Goal: Task Accomplishment & Management: Use online tool/utility

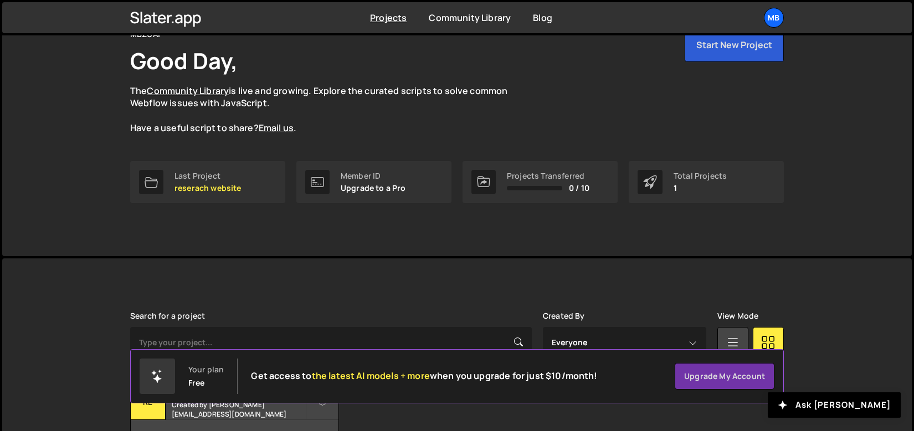
scroll to position [138, 0]
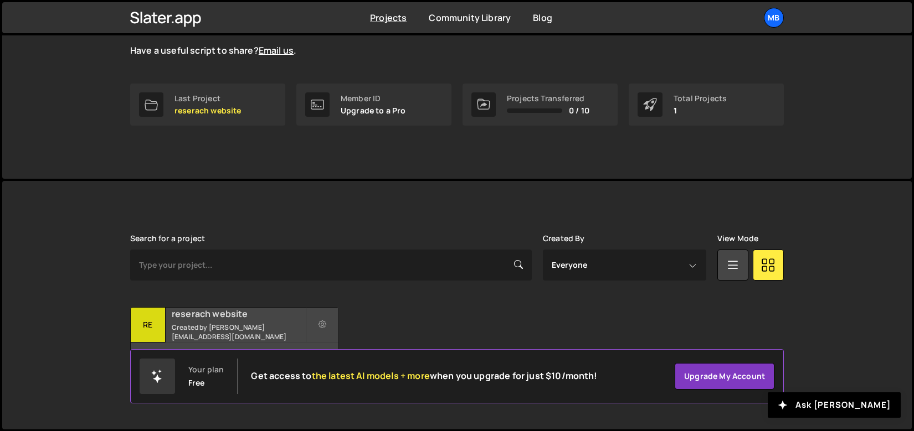
click at [250, 326] on div "reserach website Created by zaqi.silverano@mbzuai.ac.ae" at bounding box center [235, 325] width 208 height 34
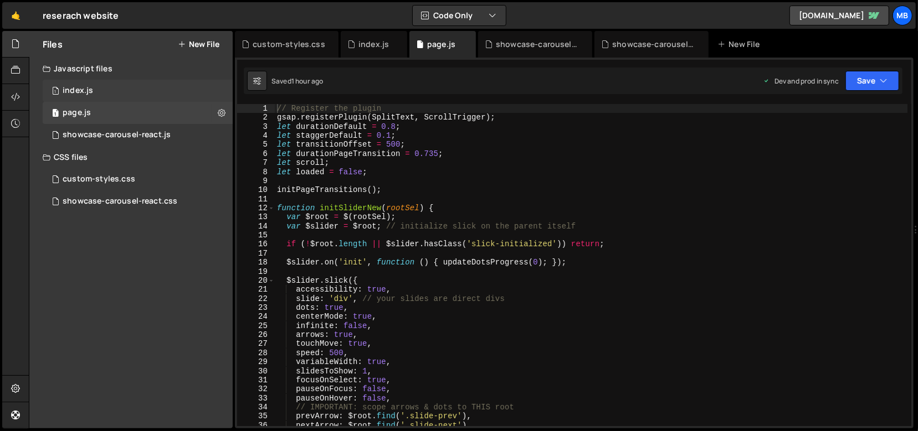
click at [133, 94] on div "1 index.js 0" at bounding box center [138, 91] width 190 height 22
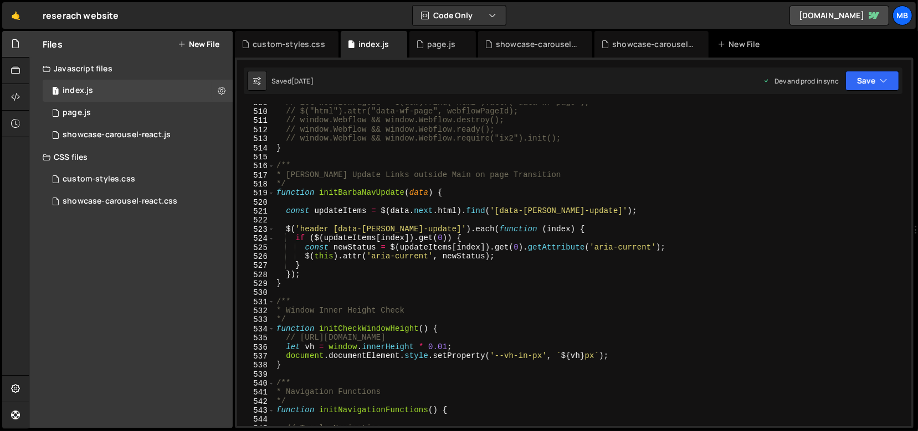
scroll to position [5129, 0]
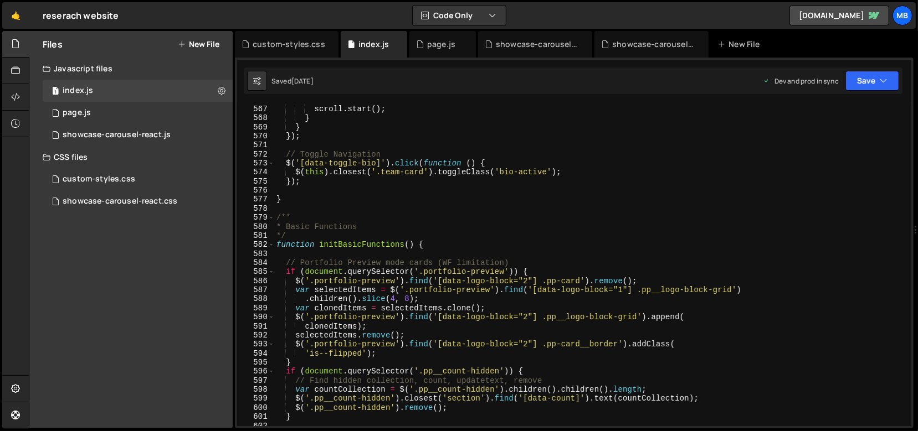
drag, startPoint x: 910, startPoint y: 224, endPoint x: 895, endPoint y: 253, distance: 32.5
click at [910, 249] on div at bounding box center [908, 265] width 7 height 323
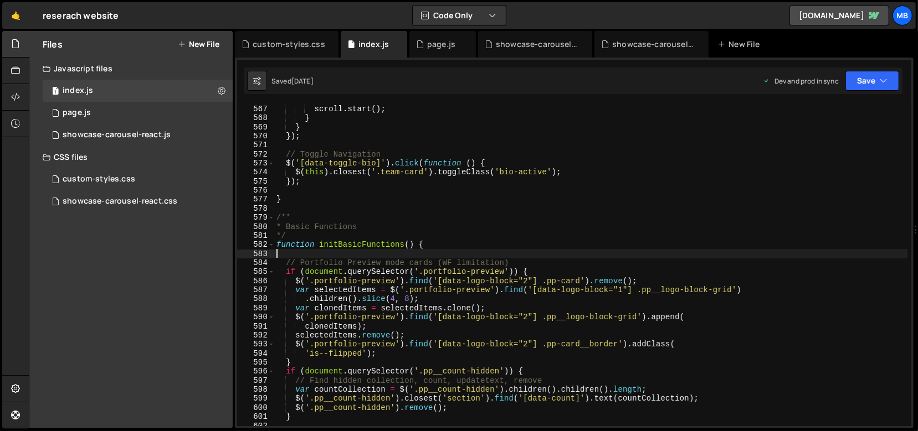
click at [876, 256] on div "$ ( '[data-navigation-status]' ) . attr ( 'data-navigation-status' , 'not-activ…" at bounding box center [591, 265] width 634 height 341
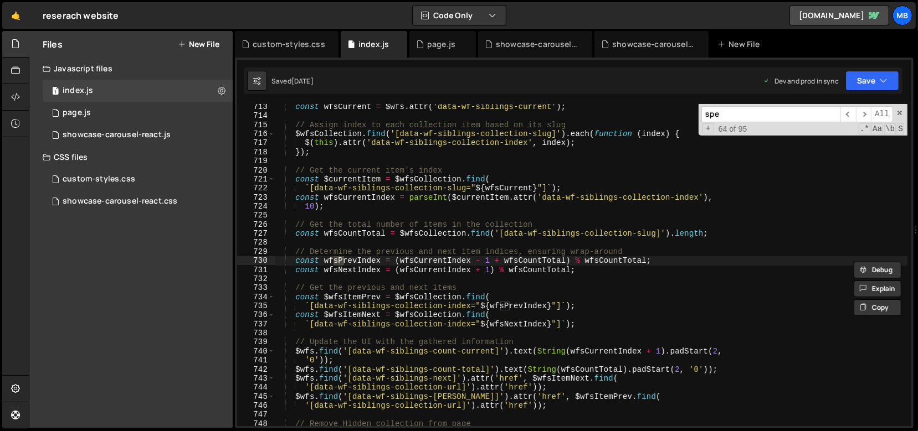
scroll to position [6455, 0]
click at [763, 111] on input "speaker" at bounding box center [770, 114] width 139 height 16
type input "speaker"
click at [112, 103] on div "1 page.js 0" at bounding box center [138, 113] width 190 height 22
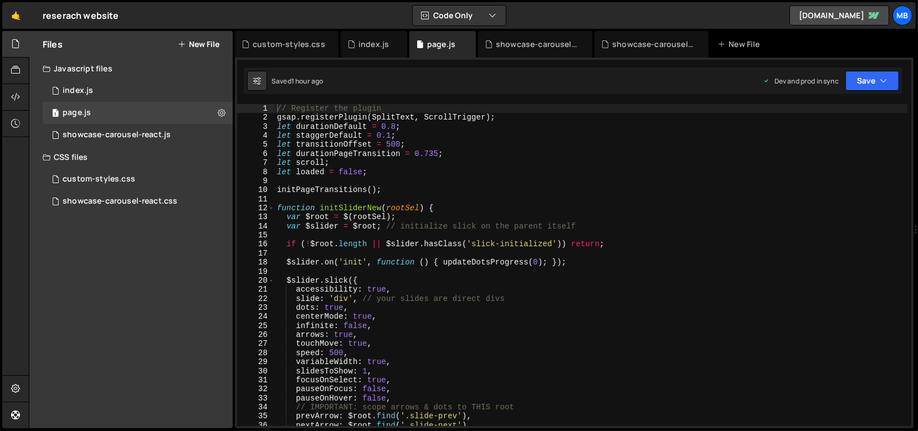
type textarea "let transitionOffset = 500;"
click at [412, 149] on div "// Register the plugin gsap . registerPlugin ( SplitText , ScrollTrigger ) ; le…" at bounding box center [591, 274] width 633 height 341
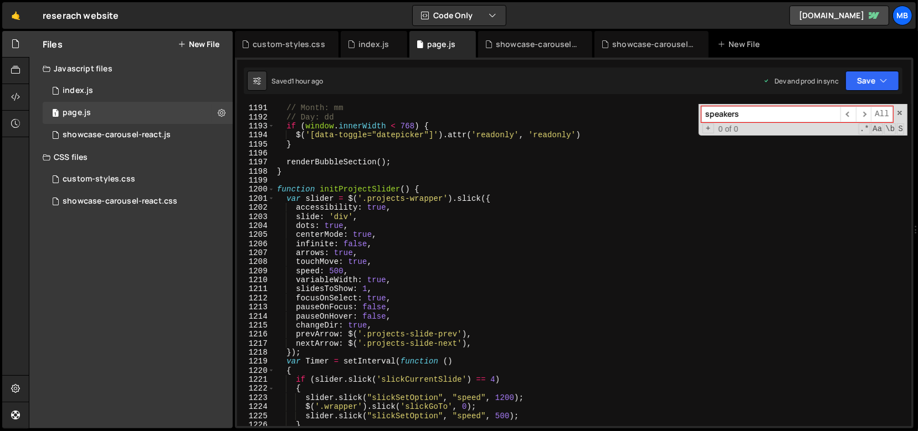
scroll to position [10667, 0]
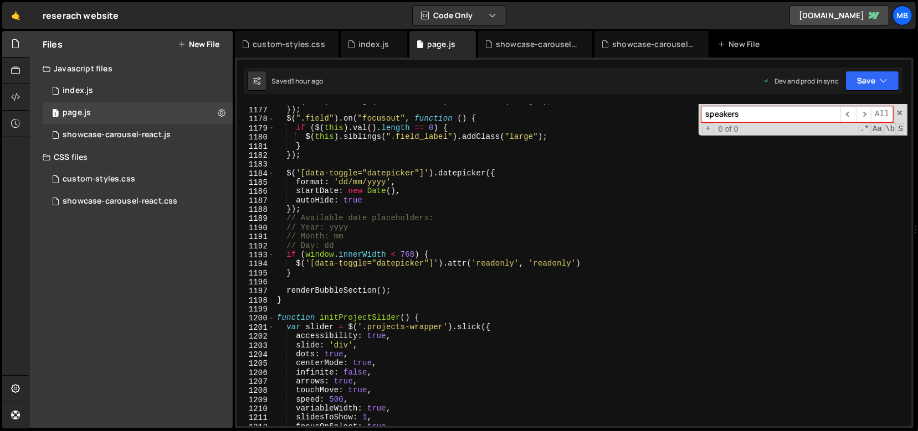
type input "speakers"
type textarea "function initProjectSlider() {"
click at [787, 319] on div "$ ( this ) . siblings ( ".field_label" ) . removeClass ( "large" ) ; }) ; $ ( "…" at bounding box center [591, 266] width 633 height 341
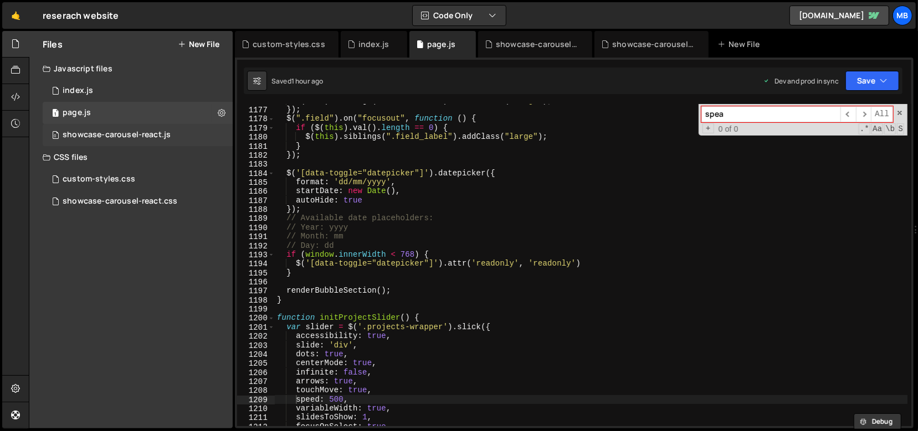
type input "spea"
click at [110, 134] on div "showcase-carousel-react.js" at bounding box center [117, 135] width 108 height 10
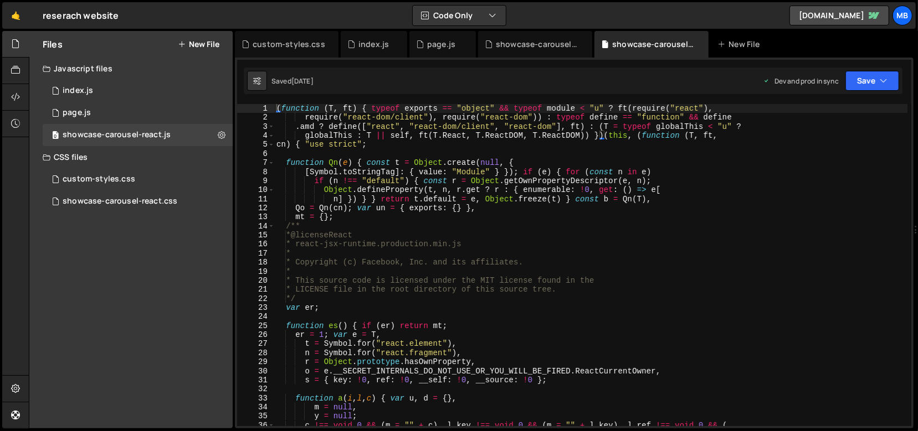
scroll to position [356, 0]
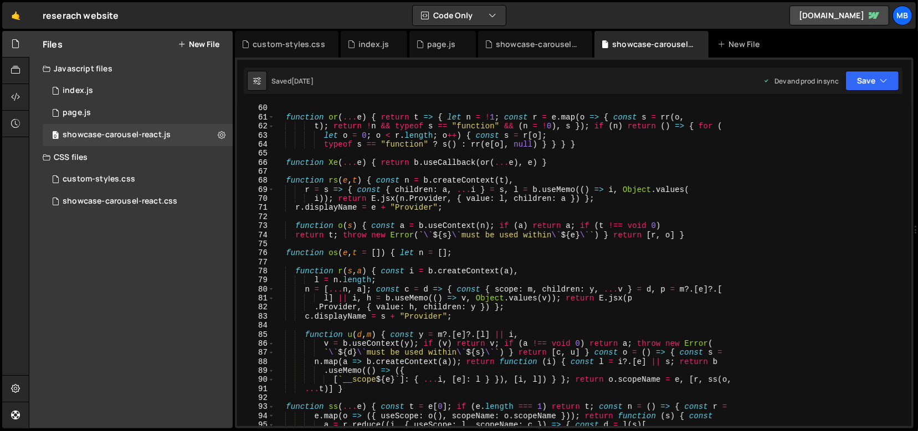
click at [463, 150] on div "function or ( ... e ) { return t => { let n = ! 1 ; const r = e . map ( o => { …" at bounding box center [591, 274] width 634 height 341
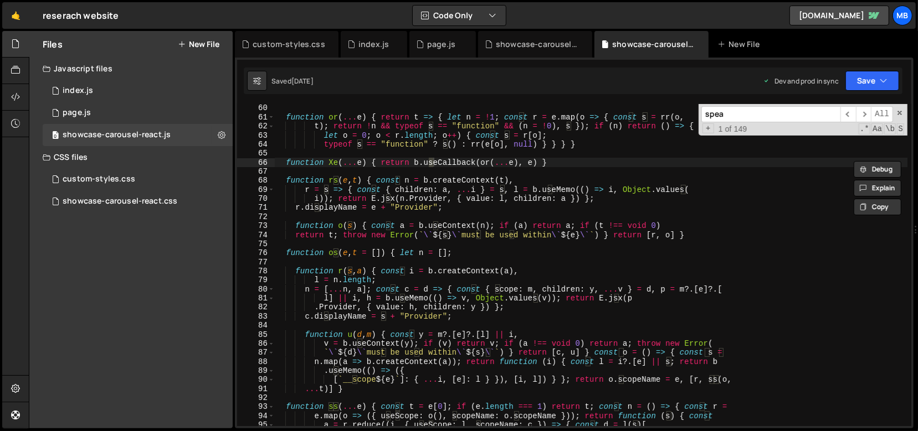
scroll to position [1831, 0]
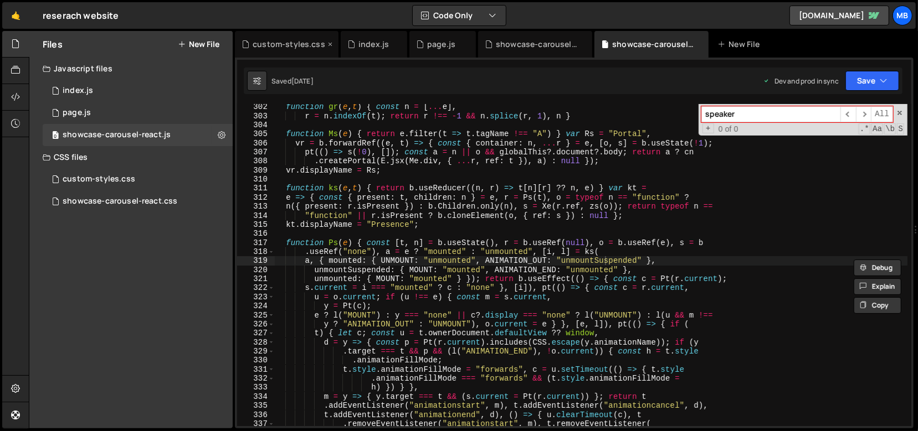
type input "speaker"
click at [155, 177] on div "custom-styles.css 0" at bounding box center [138, 179] width 190 height 22
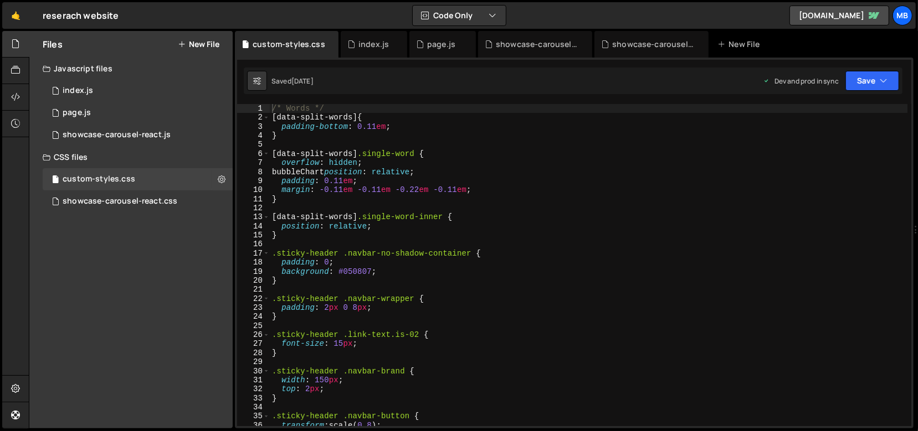
type textarea "margin: -0.11em -0.11em -0.22em -0.11em;"
click at [407, 188] on div "/* Words */ [ data-split-words ] { padding-bottom : 0.11 em ; } [ data-split-wo…" at bounding box center [589, 274] width 638 height 341
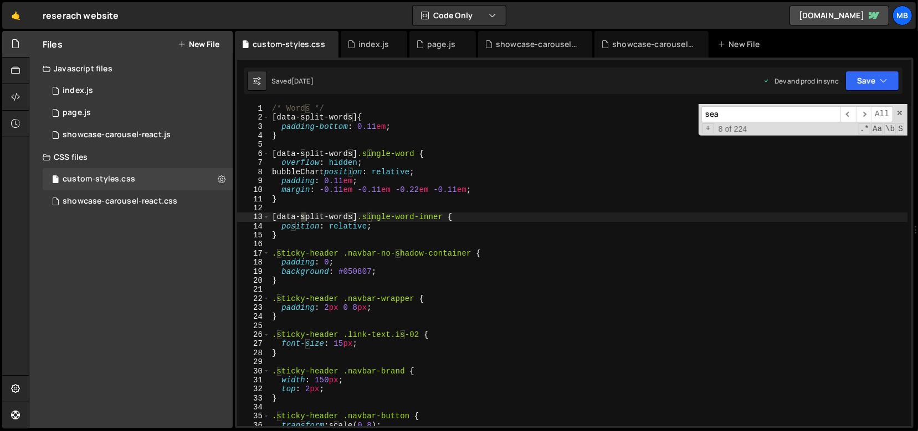
scroll to position [346, 0]
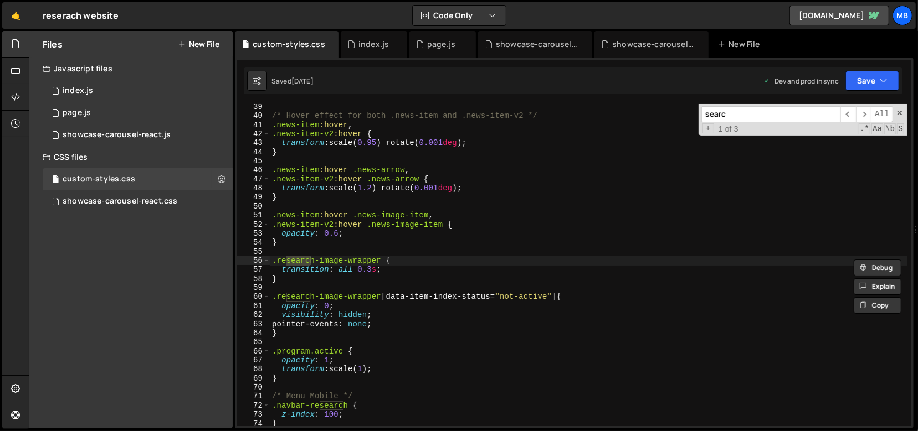
type input "searc"
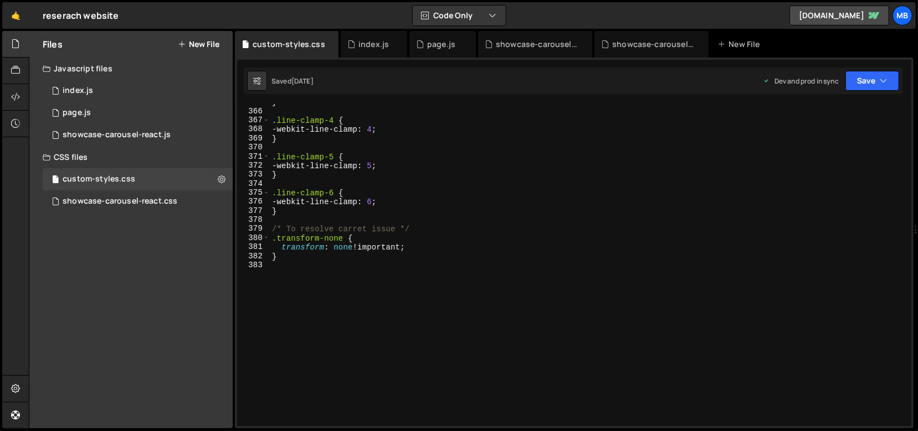
scroll to position [3305, 0]
click at [507, 308] on div "} .line-clamp-4 { -webkit-line-clamp : 4 ; } .line-clamp-5 { -webkit-line-clamp…" at bounding box center [589, 268] width 638 height 341
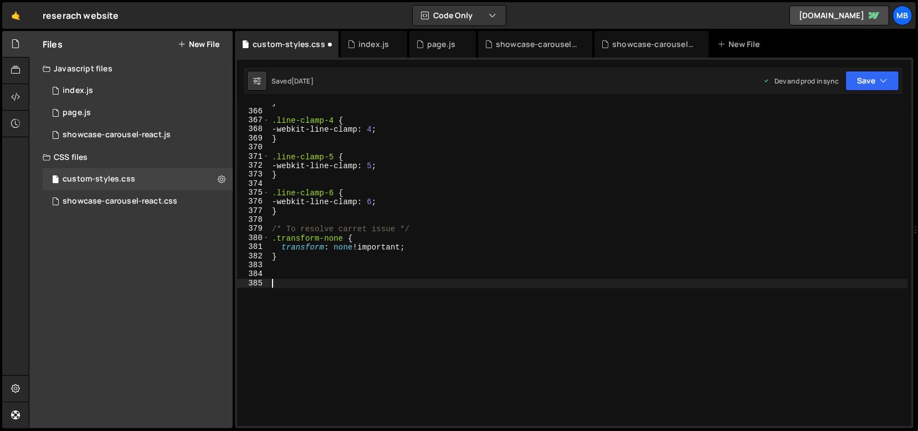
paste textarea "}"
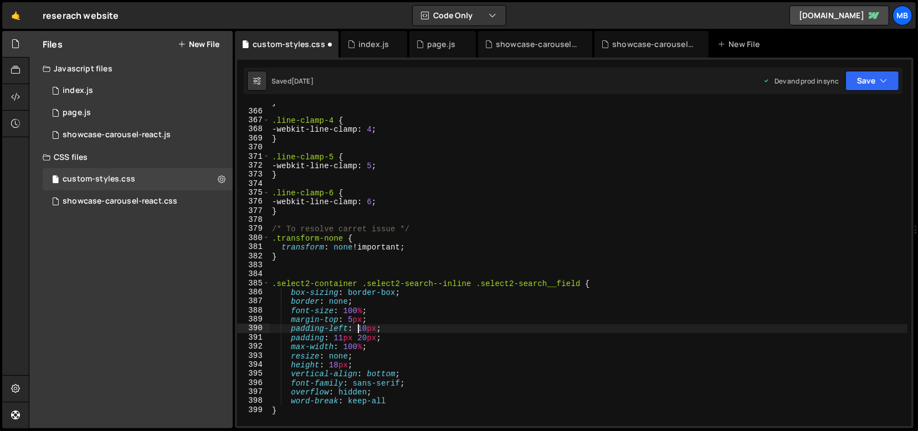
click at [364, 329] on div "} .line-clamp-4 { -webkit-line-clamp : 4 ; } .line-clamp-5 { -webkit-line-clamp…" at bounding box center [589, 268] width 638 height 341
drag, startPoint x: 381, startPoint y: 327, endPoint x: 304, endPoint y: 329, distance: 76.5
click at [380, 328] on div "} .line-clamp-4 { -webkit-line-clamp : 4 ; } .line-clamp-5 { -webkit-line-clamp…" at bounding box center [589, 268] width 638 height 341
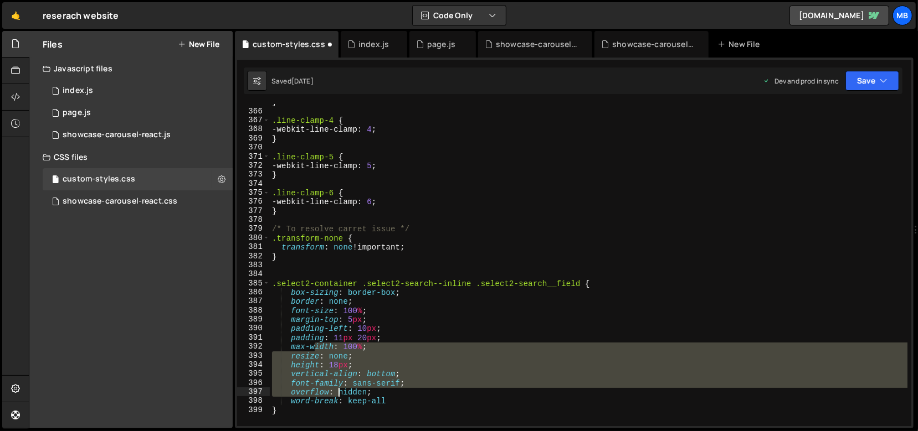
drag, startPoint x: 314, startPoint y: 345, endPoint x: 337, endPoint y: 390, distance: 51.3
click at [337, 391] on div "} .line-clamp-4 { -webkit-line-clamp : 4 ; } .line-clamp-5 { -webkit-line-clamp…" at bounding box center [589, 268] width 638 height 341
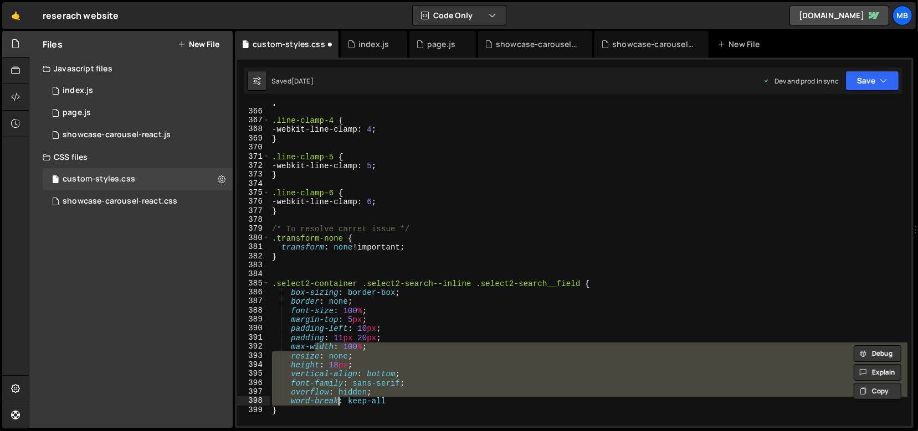
click at [338, 402] on div "} .line-clamp-4 { -webkit-line-clamp : 4 ; } .line-clamp-5 { -webkit-line-clamp…" at bounding box center [589, 268] width 638 height 341
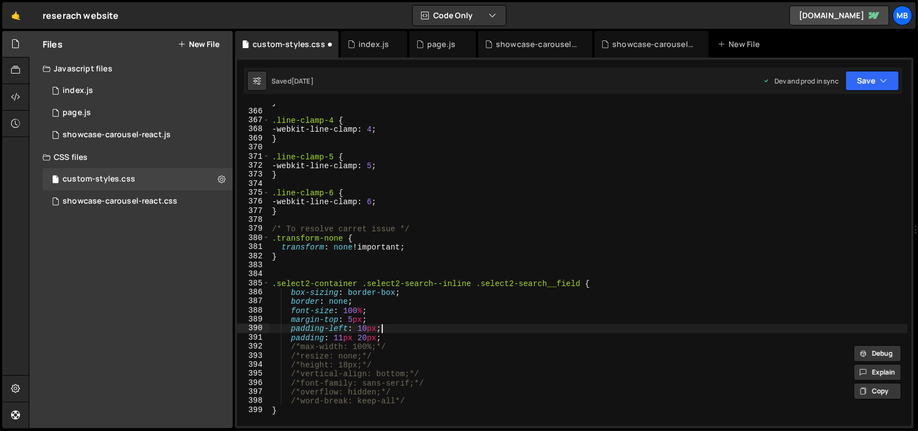
click at [424, 327] on div "} .line-clamp-4 { -webkit-line-clamp : 4 ; } .line-clamp-5 { -webkit-line-clamp…" at bounding box center [589, 268] width 638 height 341
click at [422, 293] on div "} .line-clamp-4 { -webkit-line-clamp : 4 ; } .line-clamp-5 { -webkit-line-clamp…" at bounding box center [589, 268] width 638 height 341
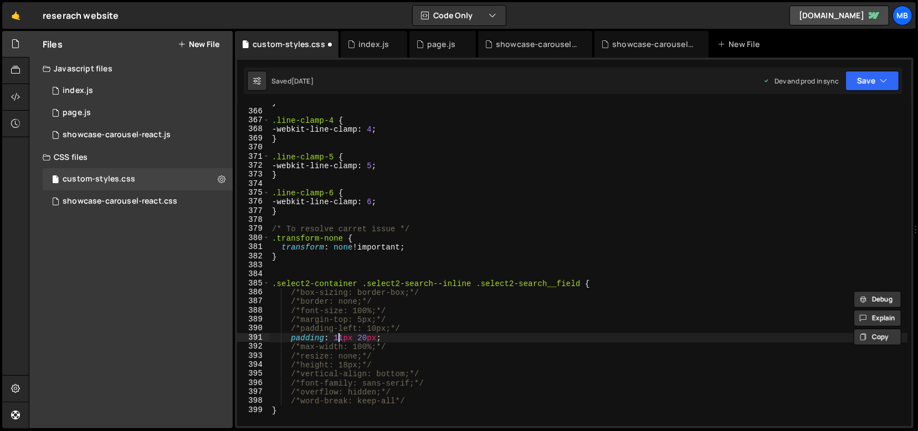
click at [337, 338] on div "} .line-clamp-4 { -webkit-line-clamp : 4 ; } .line-clamp-5 { -webkit-line-clamp…" at bounding box center [589, 268] width 638 height 341
drag, startPoint x: 341, startPoint y: 340, endPoint x: 332, endPoint y: 340, distance: 8.3
click at [332, 340] on div "} .line-clamp-4 { -webkit-line-clamp : 4 ; } .line-clamp-5 { -webkit-line-clamp…" at bounding box center [589, 268] width 638 height 341
click at [337, 340] on div "} .line-clamp-4 { -webkit-line-clamp : 4 ; } .line-clamp-5 { -webkit-line-clamp…" at bounding box center [589, 268] width 638 height 341
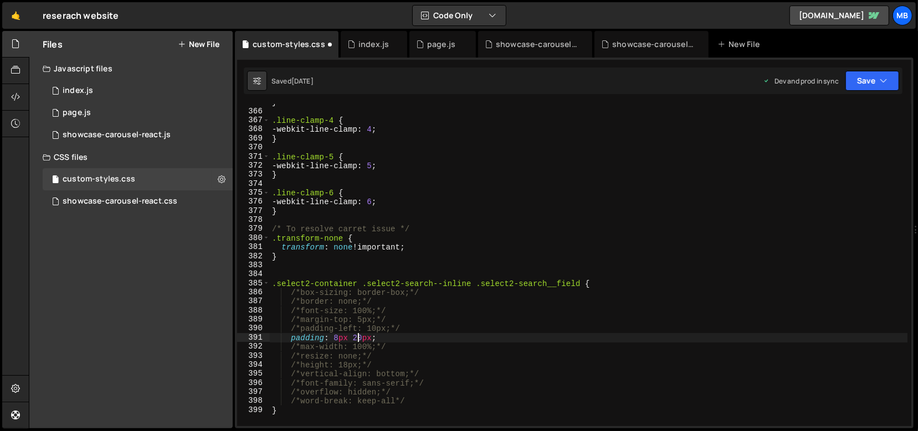
click at [355, 340] on div "} .line-clamp-4 { -webkit-line-clamp : 4 ; } .line-clamp-5 { -webkit-line-clamp…" at bounding box center [589, 268] width 638 height 341
click at [860, 70] on div "Saved 1 week ago Dev and prod in sync Upgrade to Edit Save Save to Staging S Sa…" at bounding box center [573, 81] width 659 height 27
click at [865, 81] on button "Save" at bounding box center [872, 81] width 54 height 20
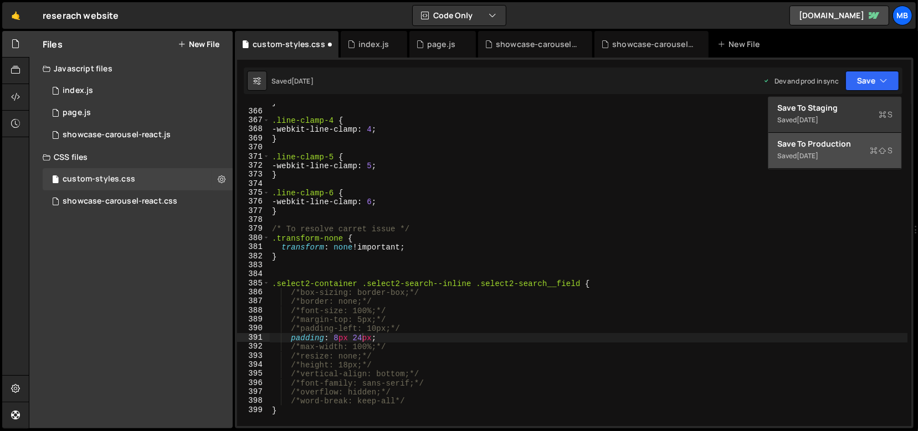
click at [833, 155] on div "Saved 1 week ago" at bounding box center [834, 156] width 115 height 13
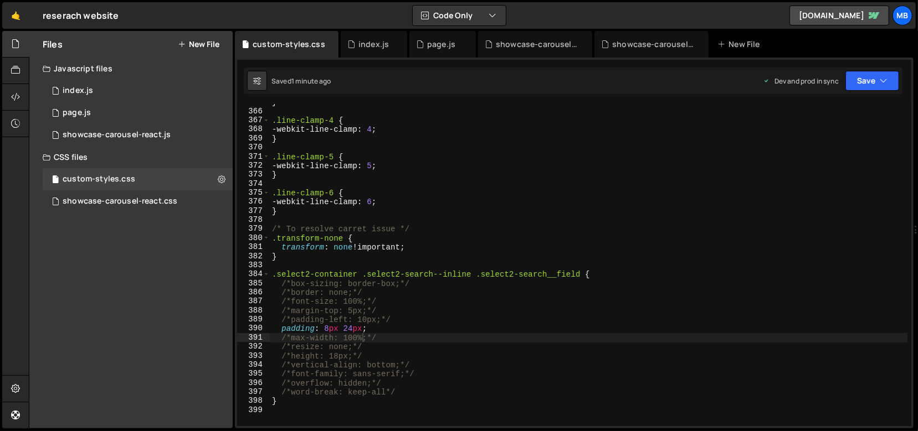
scroll to position [3307, 0]
click at [363, 328] on div "} .line-clamp-4 { -webkit-line-clamp : 4 ; } .line-clamp-5 { -webkit-line-clamp…" at bounding box center [589, 267] width 638 height 341
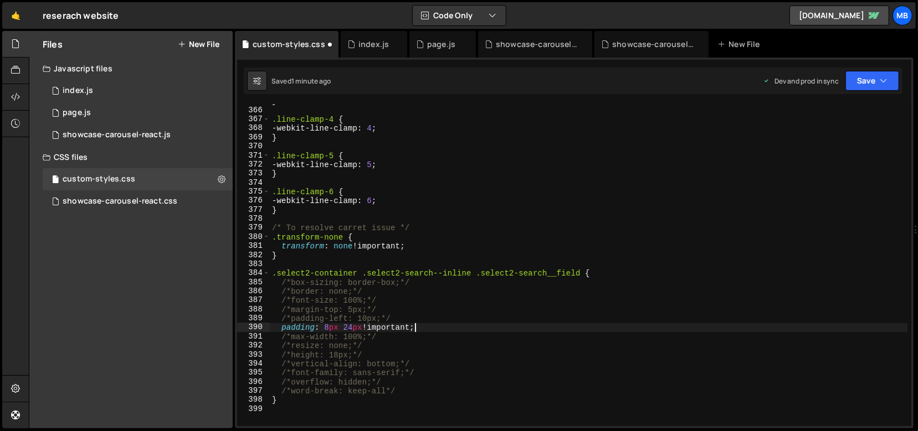
scroll to position [0, 7]
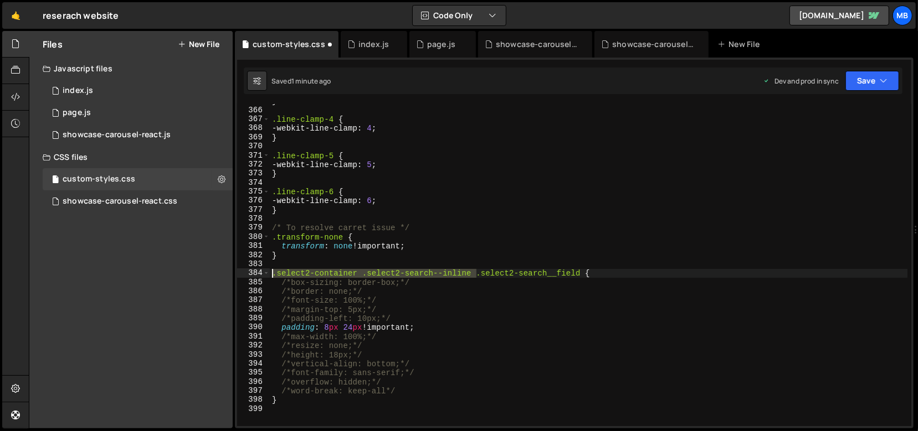
drag, startPoint x: 475, startPoint y: 274, endPoint x: 230, endPoint y: 273, distance: 244.8
click at [230, 273] on div "Files New File Javascript files 1 index.js 0 1 page.js 0 0 showcase-carousel-re…" at bounding box center [473, 230] width 889 height 398
drag, startPoint x: 852, startPoint y: 83, endPoint x: 576, endPoint y: 339, distance: 376.7
click at [595, 336] on div "Debug Explain Copy custom-styles.css index.js page.js showcase-carousel-react.c…" at bounding box center [574, 230] width 679 height 398
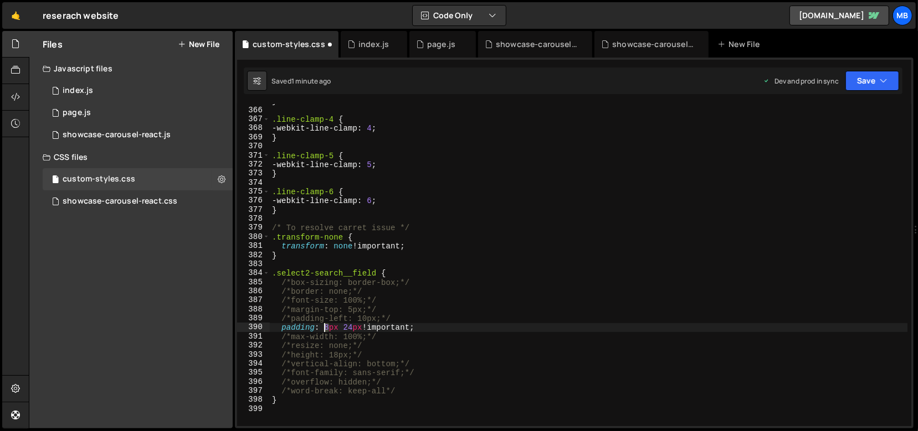
click at [325, 327] on div "} .line-clamp-4 { -webkit-line-clamp : 4 ; } .line-clamp-5 { -webkit-line-clamp…" at bounding box center [589, 267] width 638 height 341
drag, startPoint x: 345, startPoint y: 327, endPoint x: 352, endPoint y: 326, distance: 7.3
click at [352, 326] on div "} .line-clamp-4 { -webkit-line-clamp : 4 ; } .line-clamp-5 { -webkit-line-clamp…" at bounding box center [589, 267] width 638 height 341
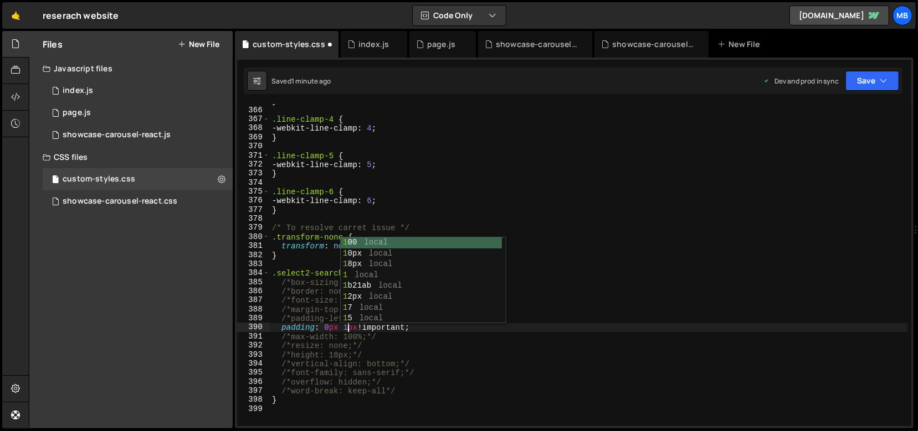
scroll to position [0, 6]
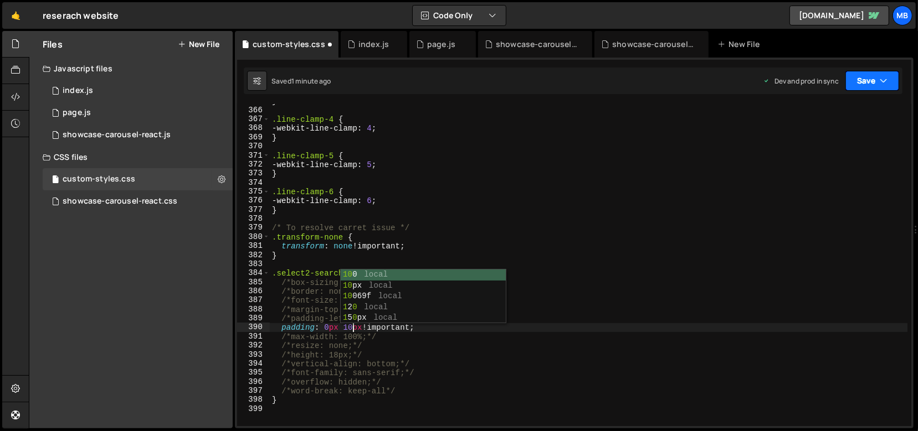
type textarea "padding: 0px 10px !important;"
click at [856, 87] on button "Save" at bounding box center [872, 81] width 54 height 20
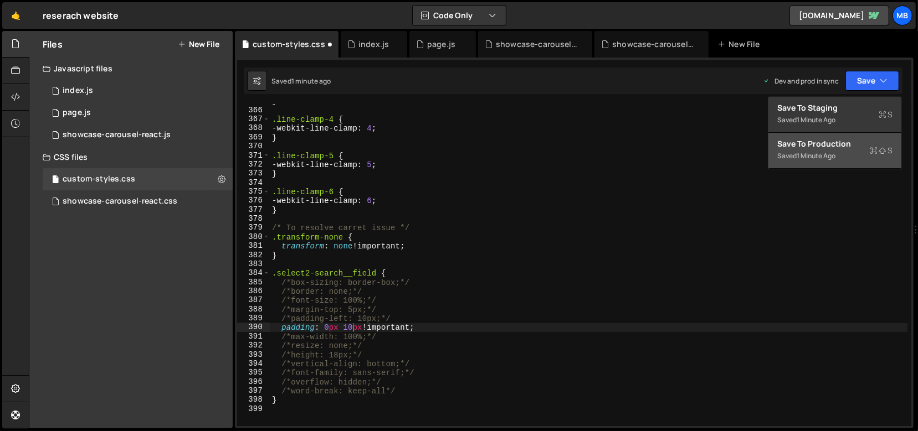
click at [843, 153] on div "Saved 1 minute ago" at bounding box center [834, 156] width 115 height 13
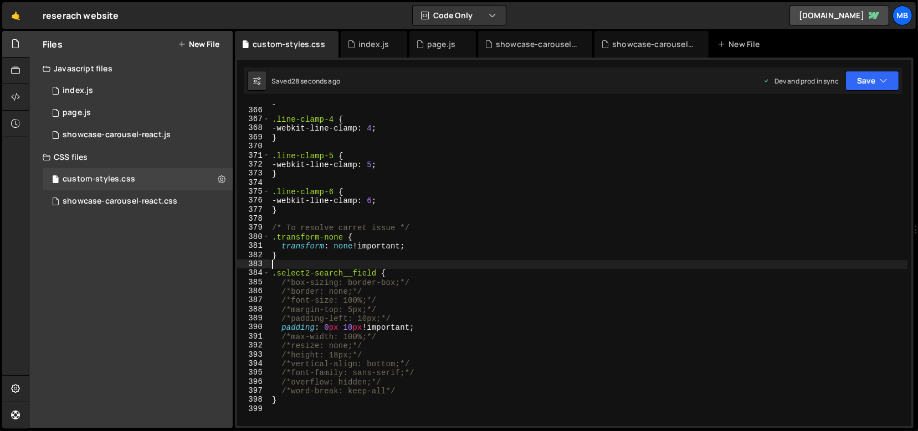
scroll to position [0, 0]
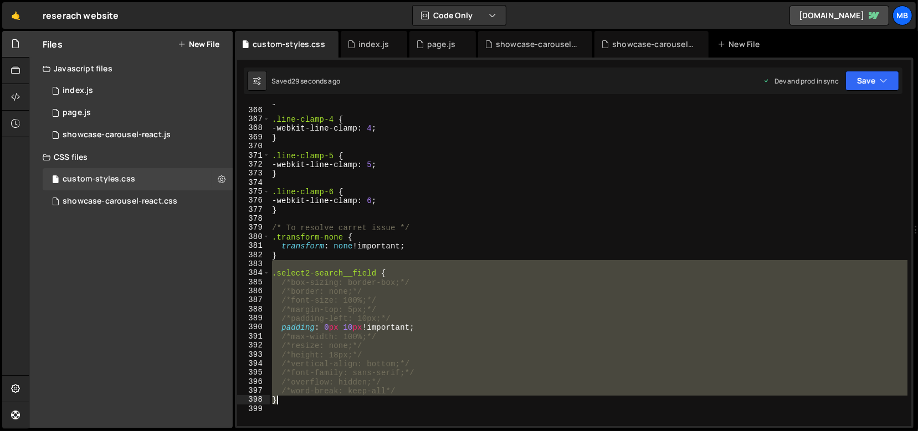
drag, startPoint x: 363, startPoint y: 264, endPoint x: 379, endPoint y: 405, distance: 142.6
click at [379, 405] on div "} .line-clamp-4 { -webkit-line-clamp : 4 ; } .line-clamp-5 { -webkit-line-clamp…" at bounding box center [589, 267] width 638 height 341
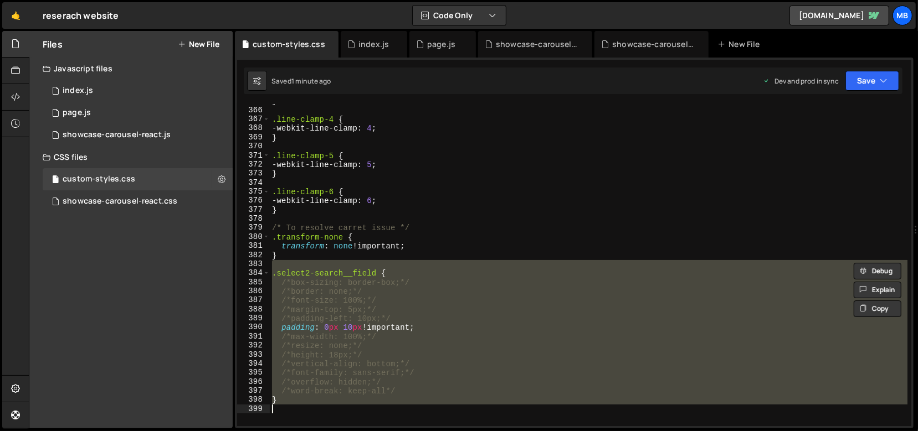
scroll to position [3450, 0]
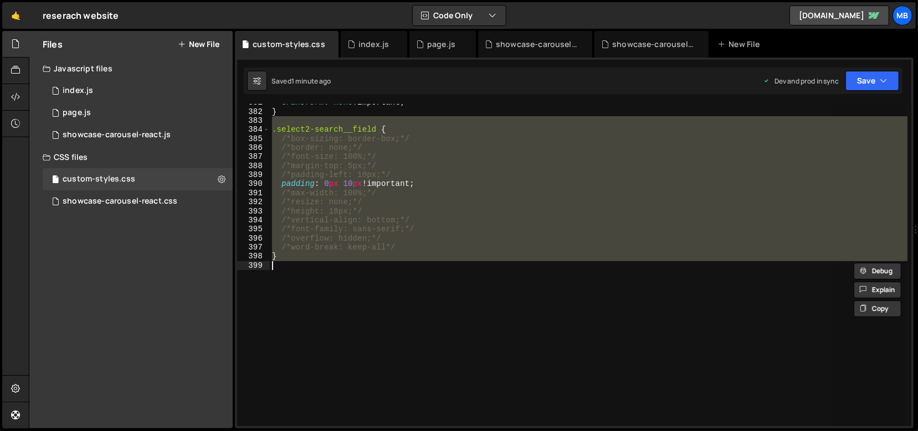
drag, startPoint x: 471, startPoint y: 150, endPoint x: 468, endPoint y: 162, distance: 13.3
click at [471, 150] on div "transform : none !important ; } .select2-search__field { /*box-sizing: border-b…" at bounding box center [589, 265] width 638 height 322
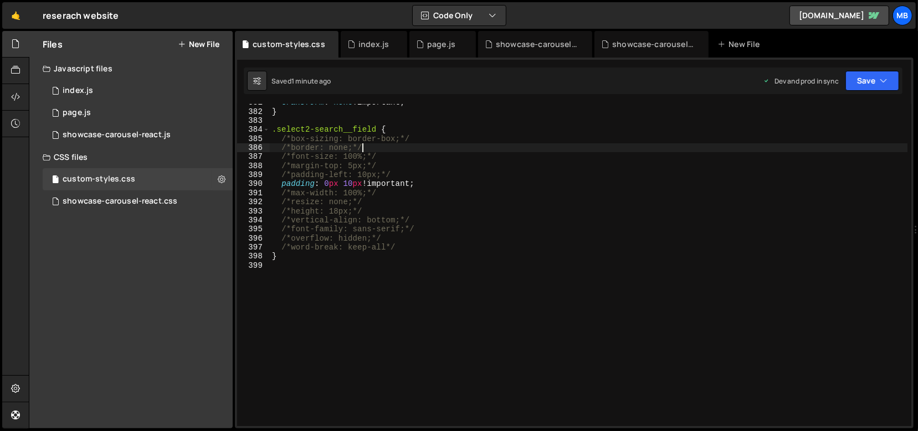
click at [468, 163] on div "transform : none !important ; } .select2-search__field { /*box-sizing: border-b…" at bounding box center [589, 268] width 638 height 341
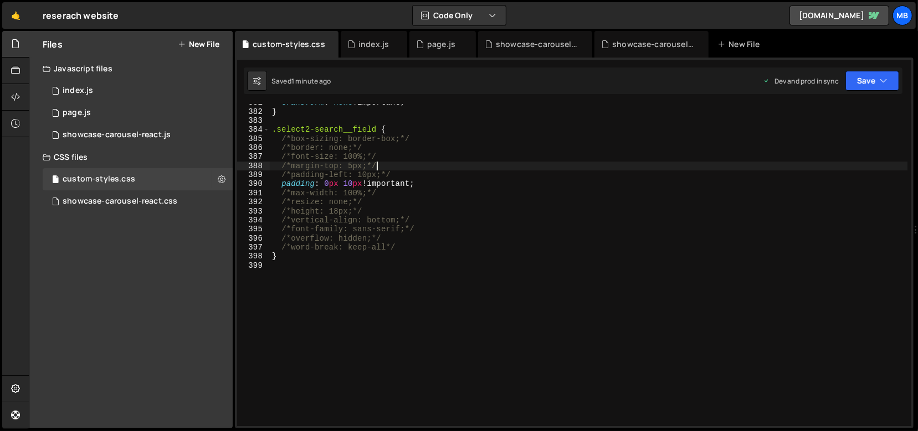
click at [464, 171] on div "transform : none !important ; } .select2-search__field { /*box-sizing: border-b…" at bounding box center [589, 268] width 638 height 341
type textarea "/*padding-left: 10px;*/"
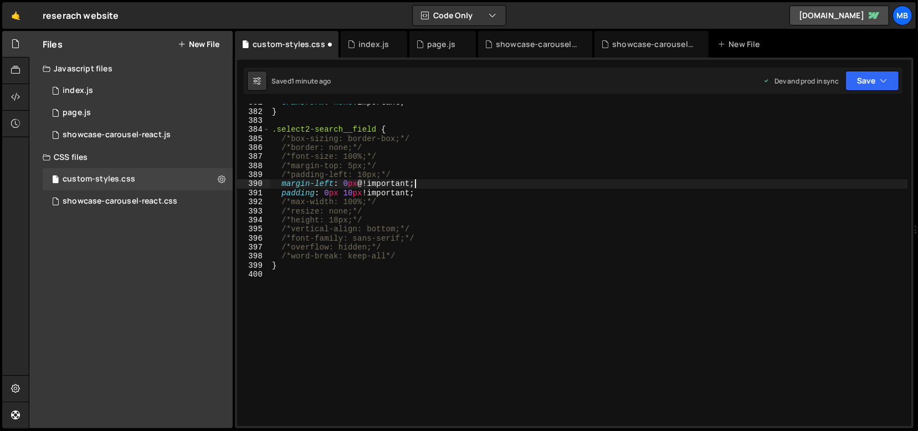
scroll to position [0, 6]
type textarea "margin-left: 0px !important;"
click at [850, 76] on button "Save" at bounding box center [872, 81] width 54 height 20
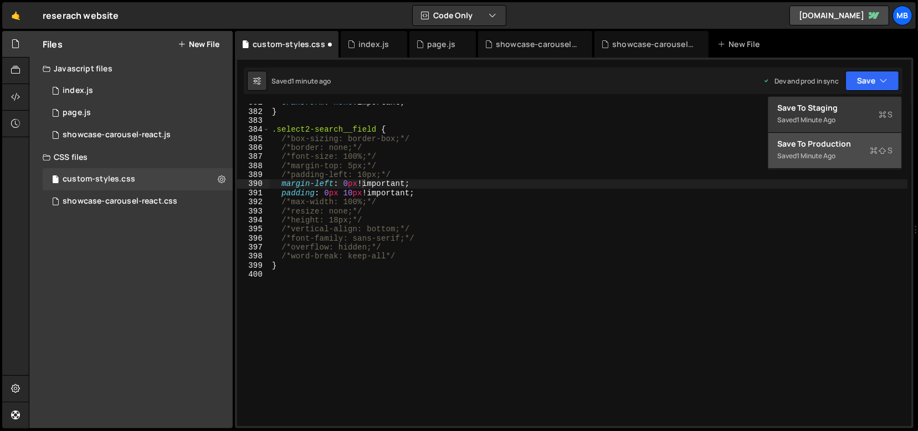
click at [842, 148] on div "Save to Production S" at bounding box center [834, 143] width 115 height 11
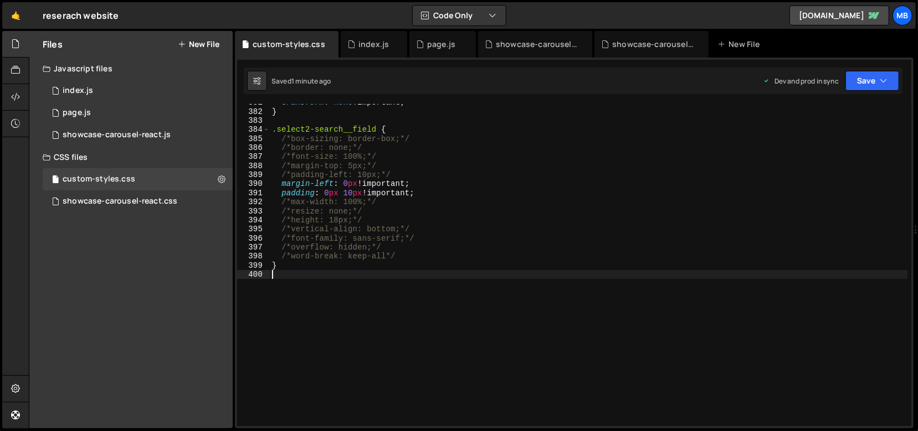
click at [383, 287] on div "transform : none !important ; } .select2-search__field { /*box-sizing: border-b…" at bounding box center [589, 268] width 638 height 341
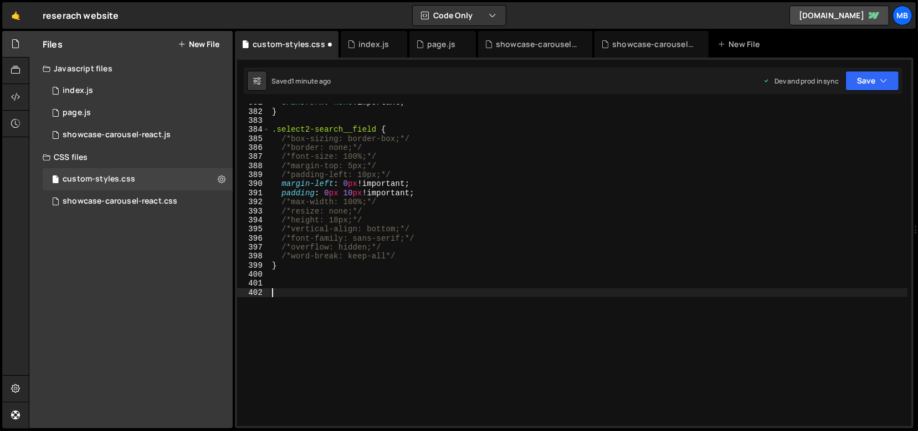
paste textarea "}"
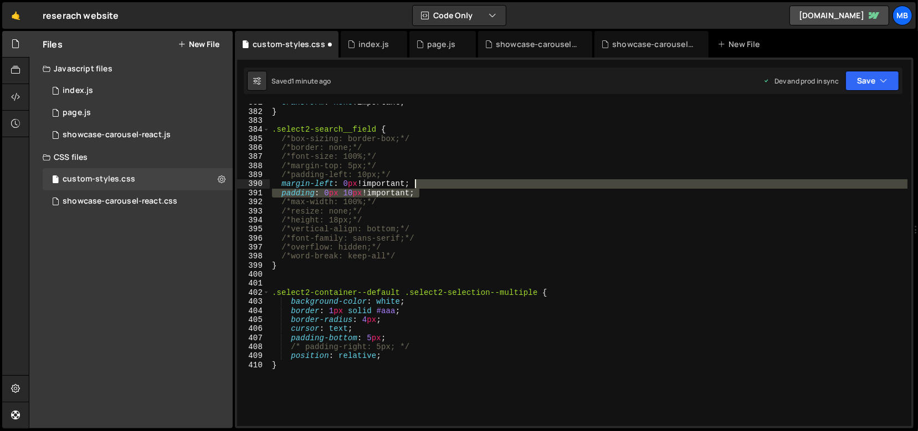
drag, startPoint x: 439, startPoint y: 189, endPoint x: 439, endPoint y: 183, distance: 6.6
click at [439, 182] on div "transform : none !important ; } .select2-search__field { /*box-sizing: border-b…" at bounding box center [589, 268] width 638 height 341
click at [430, 340] on div "transform : none !important ; } .select2-search__field { /*box-sizing: border-b…" at bounding box center [589, 268] width 638 height 341
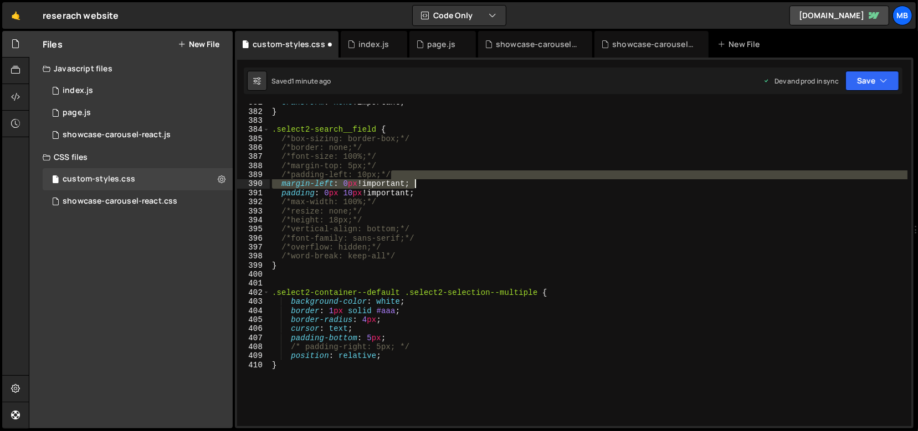
click at [424, 181] on div "transform : none !important ; } .select2-search__field { /*box-sizing: border-b…" at bounding box center [589, 268] width 638 height 341
click at [405, 342] on div "transform : none !important ; } .select2-search__field { /*box-sizing: border-b…" at bounding box center [589, 268] width 638 height 341
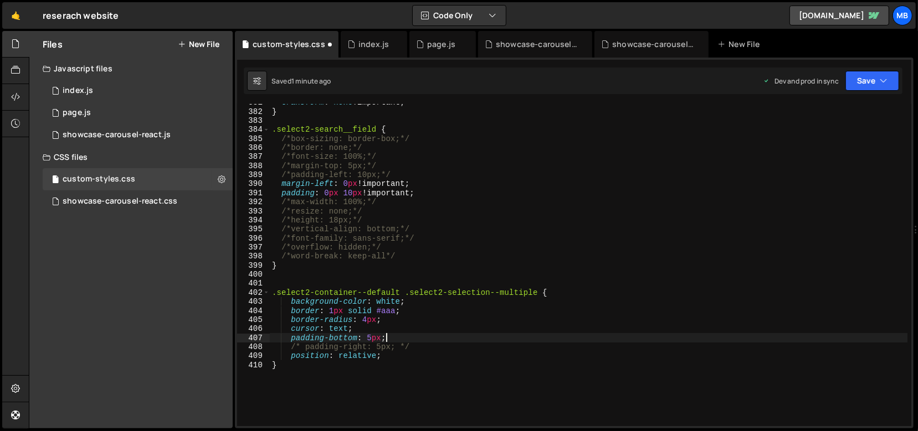
paste textarea "margin-left: 0px !important"
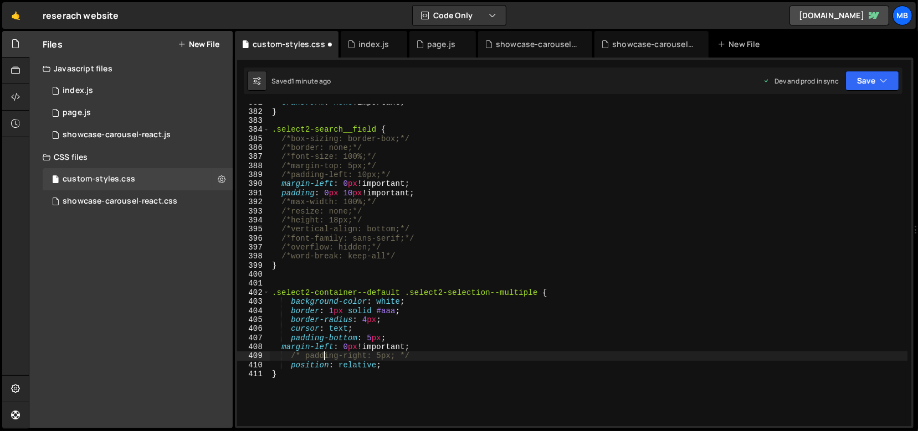
click at [326, 356] on div "transform : none !important ; } .select2-search__field { /*box-sizing: border-b…" at bounding box center [589, 268] width 638 height 341
drag, startPoint x: 328, startPoint y: 356, endPoint x: 337, endPoint y: 355, distance: 9.4
click at [330, 356] on div "transform : none !important ; } .select2-search__field { /*box-sizing: border-b…" at bounding box center [589, 268] width 638 height 341
click at [362, 357] on div "transform : none !important ; } .select2-search__field { /*box-sizing: border-b…" at bounding box center [589, 268] width 638 height 341
click at [291, 352] on div "transform : none !important ; } .select2-search__field { /*box-sizing: border-b…" at bounding box center [589, 268] width 638 height 341
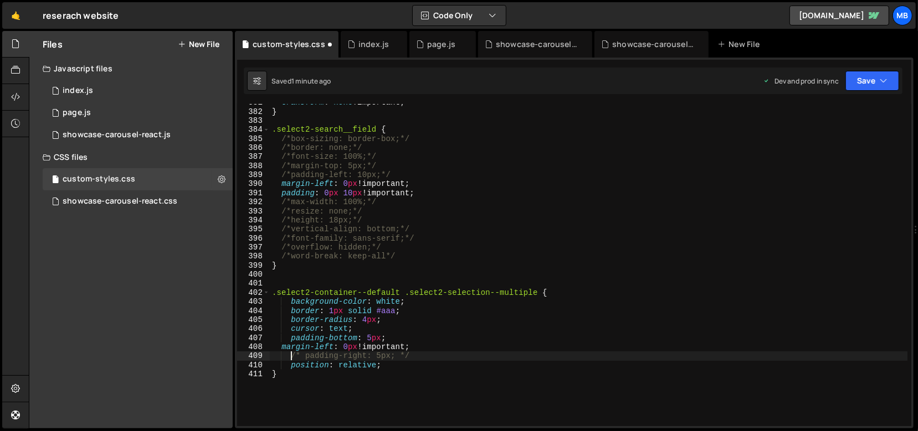
click at [291, 352] on div "transform : none !important ; } .select2-search__field { /*box-sizing: border-b…" at bounding box center [589, 268] width 638 height 341
click at [299, 346] on div "transform : none !important ; } .select2-search__field { /*box-sizing: border-b…" at bounding box center [589, 268] width 638 height 341
drag, startPoint x: 299, startPoint y: 346, endPoint x: 330, endPoint y: 347, distance: 31.1
click at [300, 346] on div "transform : none !important ; } .select2-search__field { /*box-sizing: border-b…" at bounding box center [589, 268] width 638 height 341
click at [332, 348] on div "transform : none !important ; } .select2-search__field { /*box-sizing: border-b…" at bounding box center [589, 268] width 638 height 341
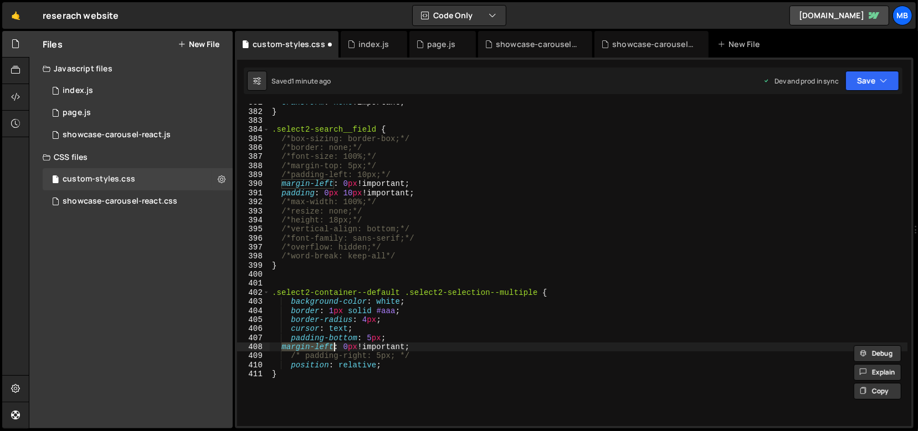
paste textarea "padding-righ"
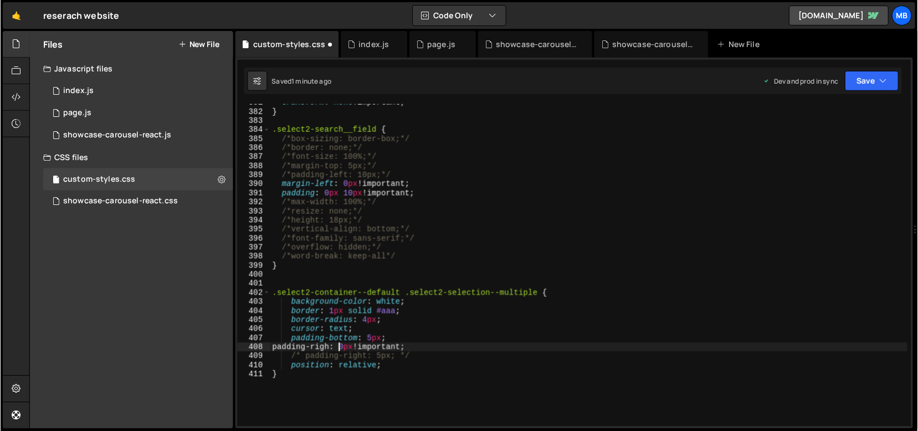
scroll to position [0, 4]
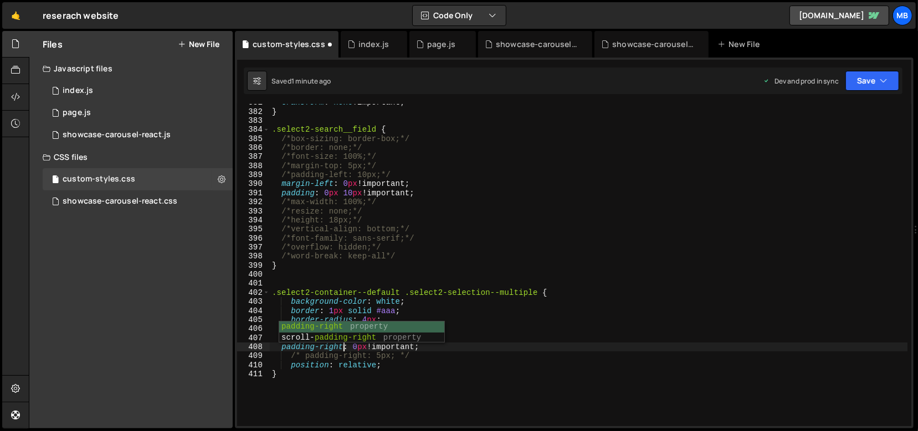
click at [467, 324] on div "transform : none !important ; } .select2-search__field { /*box-sizing: border-b…" at bounding box center [589, 268] width 638 height 341
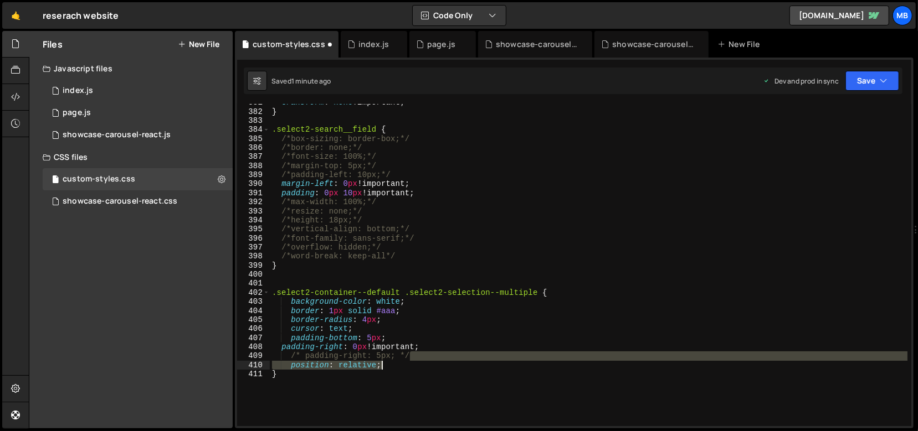
drag, startPoint x: 435, startPoint y: 353, endPoint x: 436, endPoint y: 362, distance: 9.6
click at [436, 363] on div "transform : none !important ; } .select2-search__field { /*box-sizing: border-b…" at bounding box center [589, 268] width 638 height 341
drag, startPoint x: 436, startPoint y: 363, endPoint x: 444, endPoint y: 348, distance: 16.1
click at [437, 362] on div "transform : none !important ; } .select2-search__field { /*box-sizing: border-b…" at bounding box center [589, 265] width 638 height 322
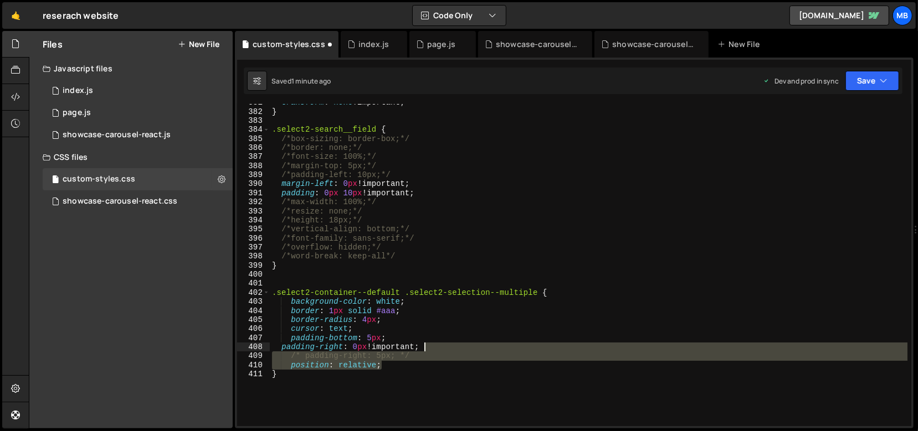
click at [444, 348] on div "transform : none !important ; } .select2-search__field { /*box-sizing: border-b…" at bounding box center [589, 268] width 638 height 341
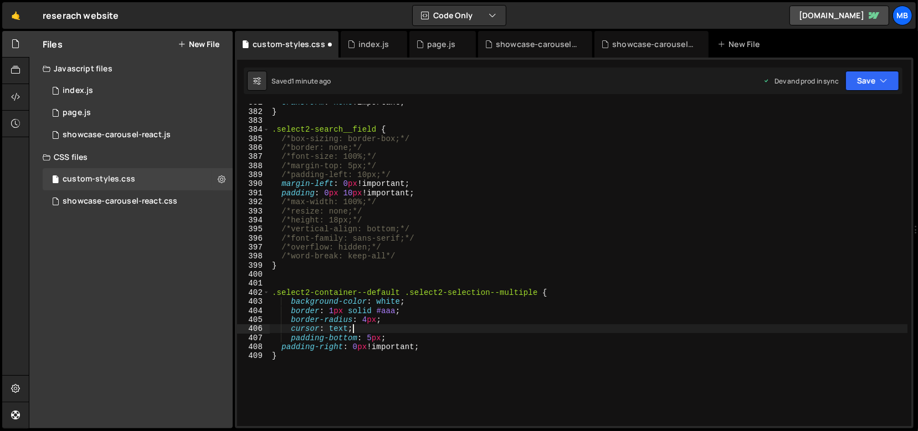
drag, startPoint x: 413, startPoint y: 330, endPoint x: 414, endPoint y: 338, distance: 7.8
click at [413, 331] on div "transform : none !important ; } .select2-search__field { /*box-sizing: border-b…" at bounding box center [589, 268] width 638 height 341
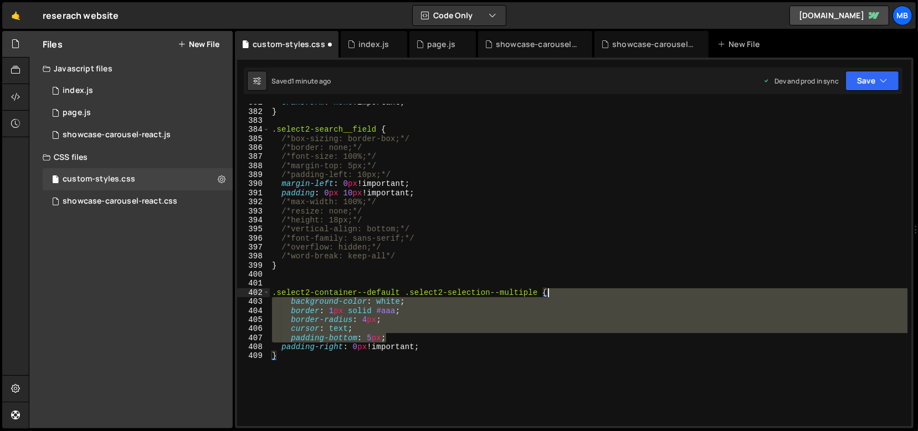
drag, startPoint x: 414, startPoint y: 338, endPoint x: 566, endPoint y: 295, distance: 158.3
click at [566, 295] on div "transform : none !important ; } .select2-search__field { /*box-sizing: border-b…" at bounding box center [589, 268] width 638 height 341
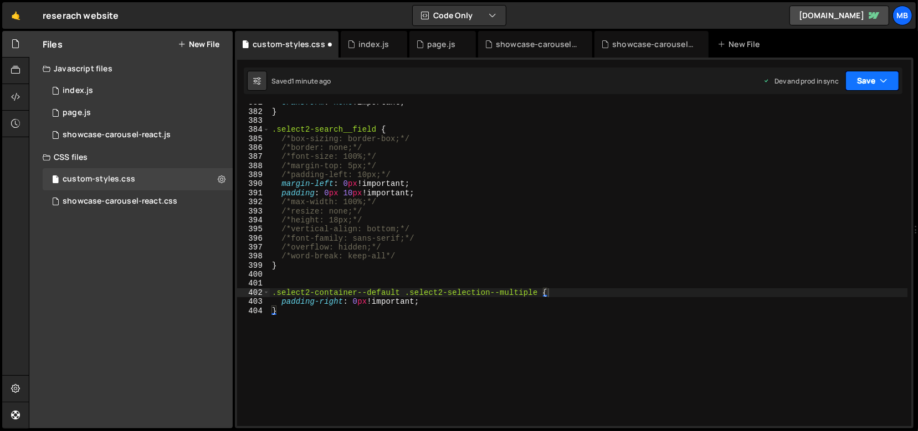
click at [861, 81] on button "Save" at bounding box center [872, 81] width 54 height 20
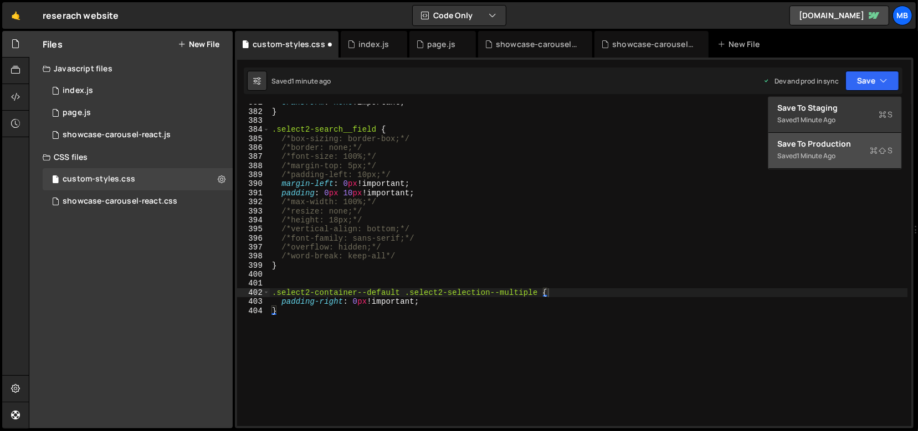
click at [818, 148] on div "Save to Production S" at bounding box center [834, 143] width 115 height 11
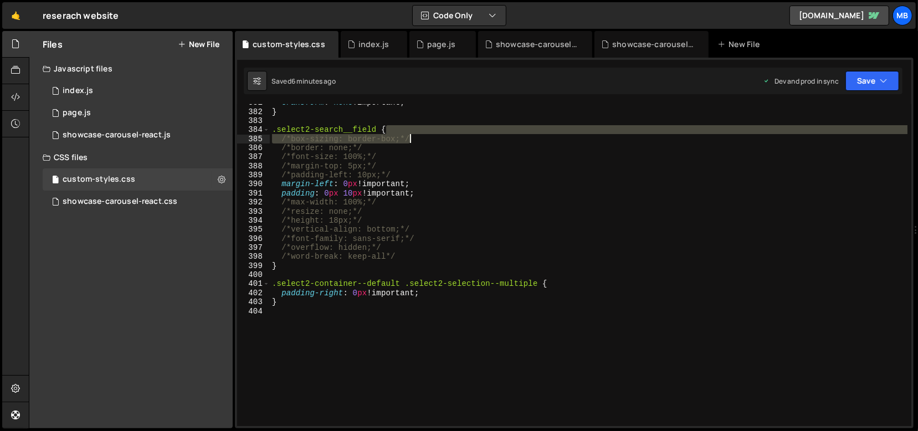
click at [429, 141] on div "transform : none !important ; } .select2-search__field { /*box-sizing: border-b…" at bounding box center [589, 268] width 638 height 341
click at [420, 174] on div "transform : none !important ; } .select2-search__field { /*box-sizing: border-b…" at bounding box center [589, 268] width 638 height 341
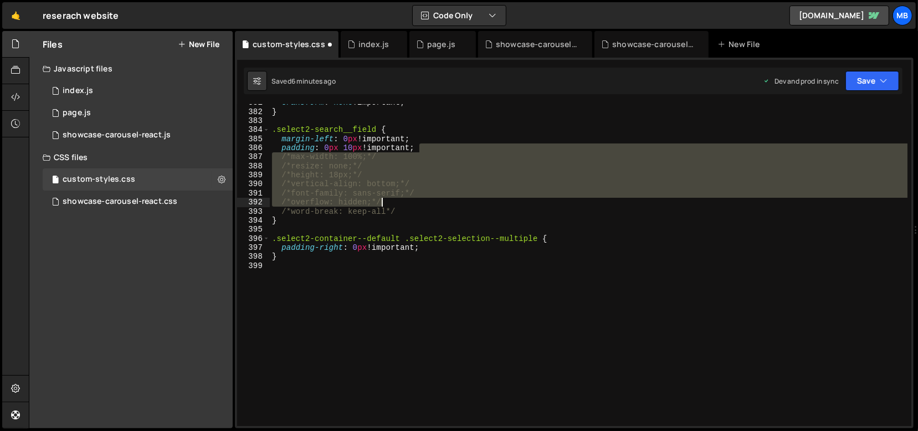
drag, startPoint x: 430, startPoint y: 151, endPoint x: 435, endPoint y: 209, distance: 58.4
click at [435, 209] on div "transform : none !important ; } .select2-search__field { margin-left : 0 px !im…" at bounding box center [589, 268] width 638 height 341
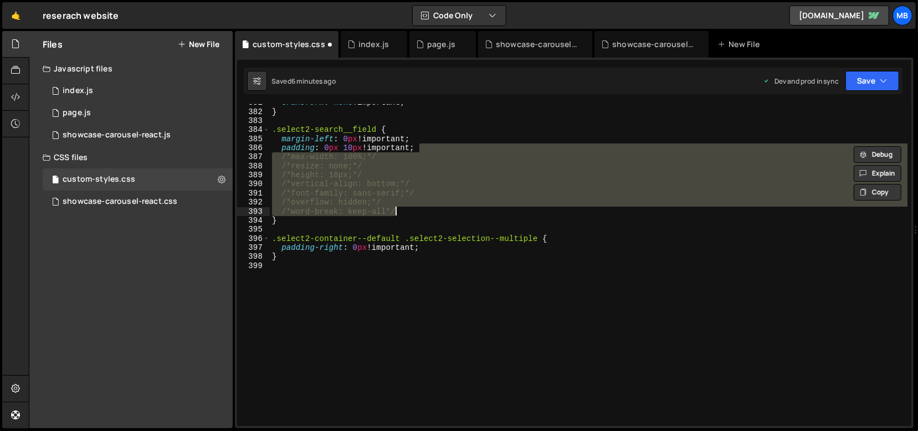
scroll to position [3387, 0]
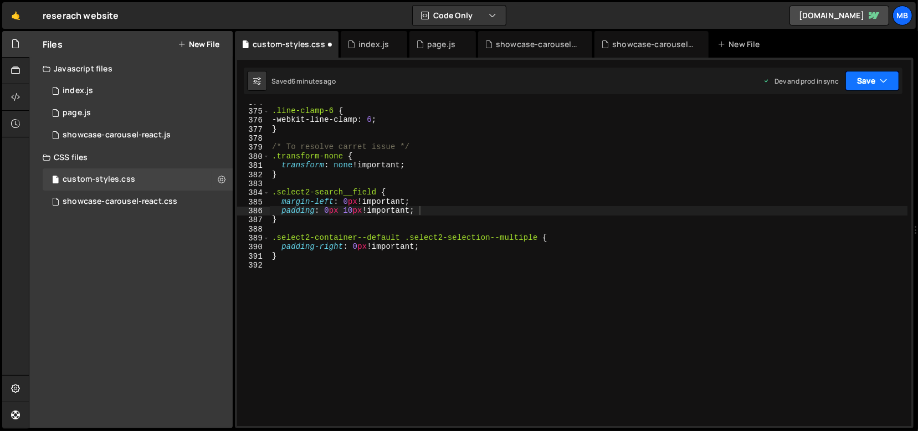
click at [854, 80] on button "Save" at bounding box center [872, 81] width 54 height 20
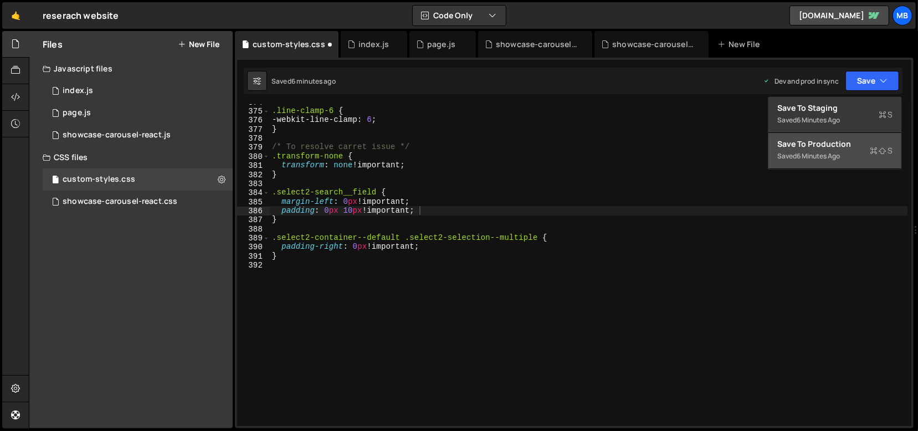
click at [818, 155] on div "6 minutes ago" at bounding box center [818, 155] width 43 height 9
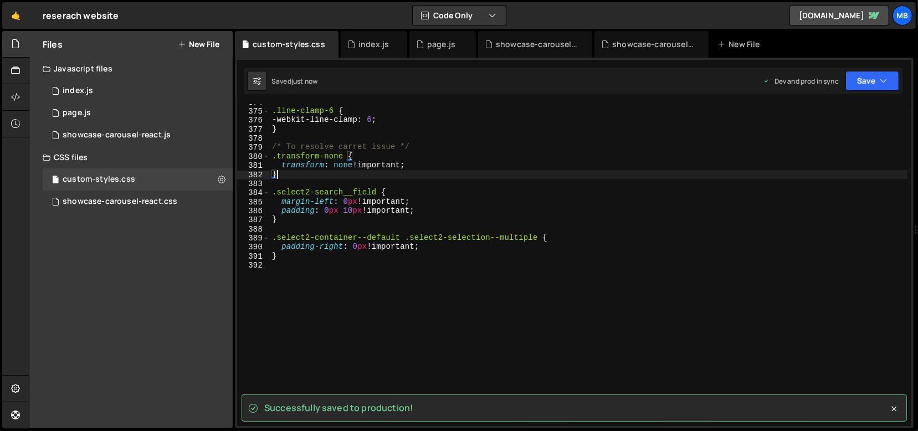
scroll to position [0, 0]
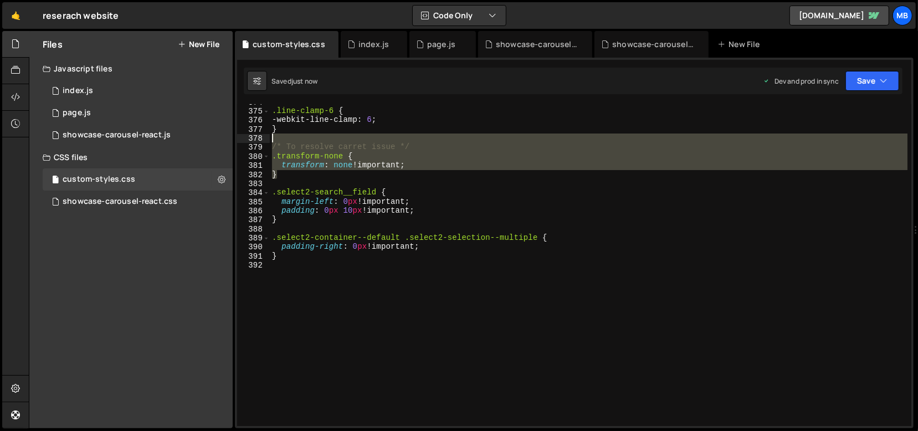
drag, startPoint x: 366, startPoint y: 157, endPoint x: 358, endPoint y: 141, distance: 18.1
click at [358, 141] on div ".line-clamp-6 { -webkit-line-clamp : 6 ; } /* To resolve carret issue */ .trans…" at bounding box center [589, 267] width 638 height 341
type textarea "/* To resolve carret issue */"
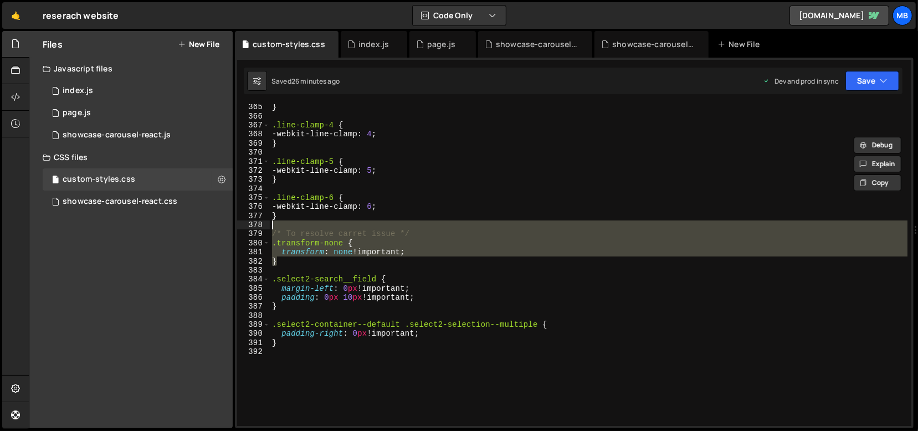
scroll to position [3301, 0]
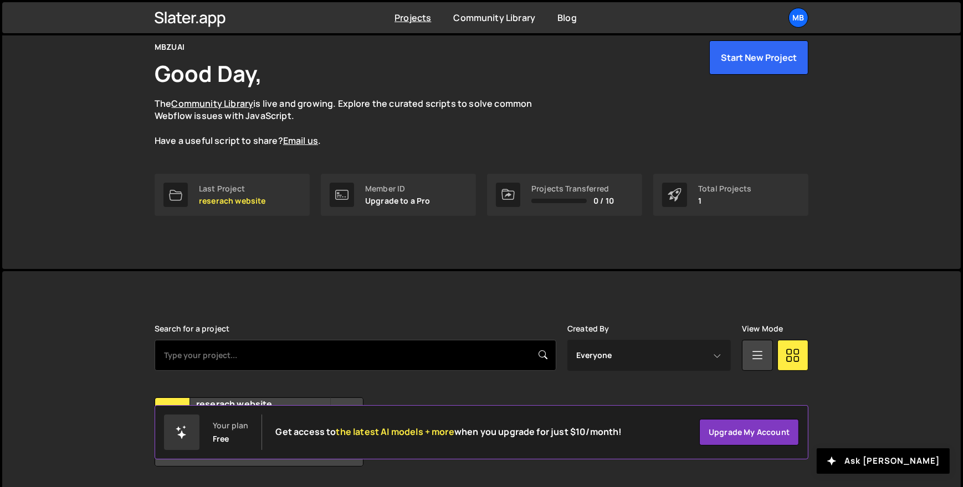
scroll to position [83, 0]
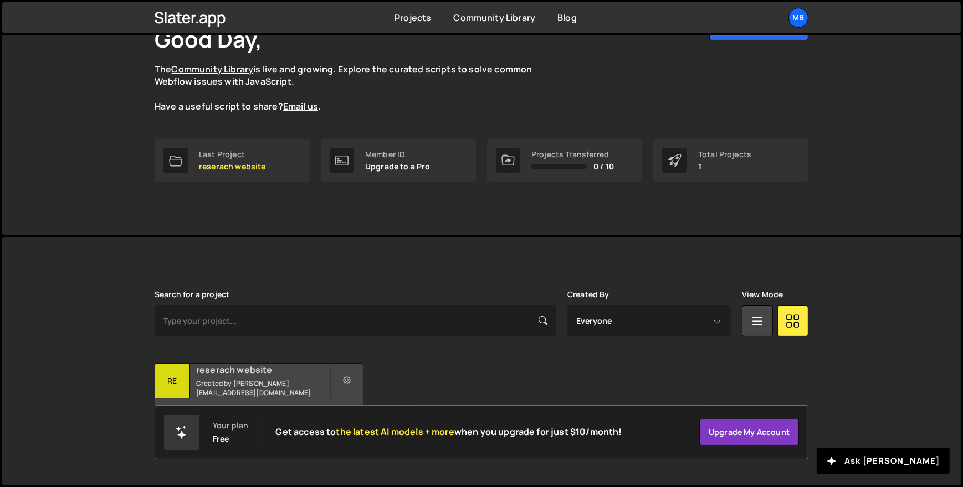
click at [246, 376] on h2 "reserach website" at bounding box center [262, 370] width 133 height 12
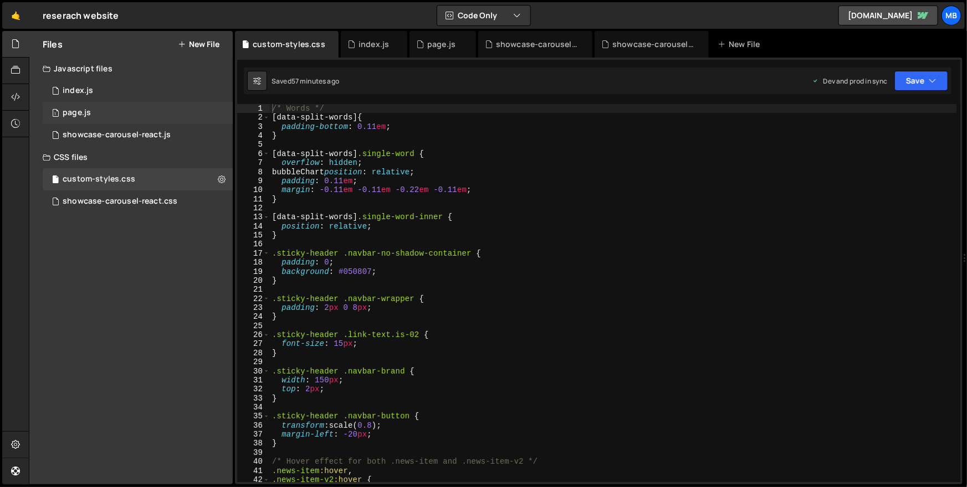
click at [115, 119] on div "1 page.js 0" at bounding box center [138, 113] width 190 height 22
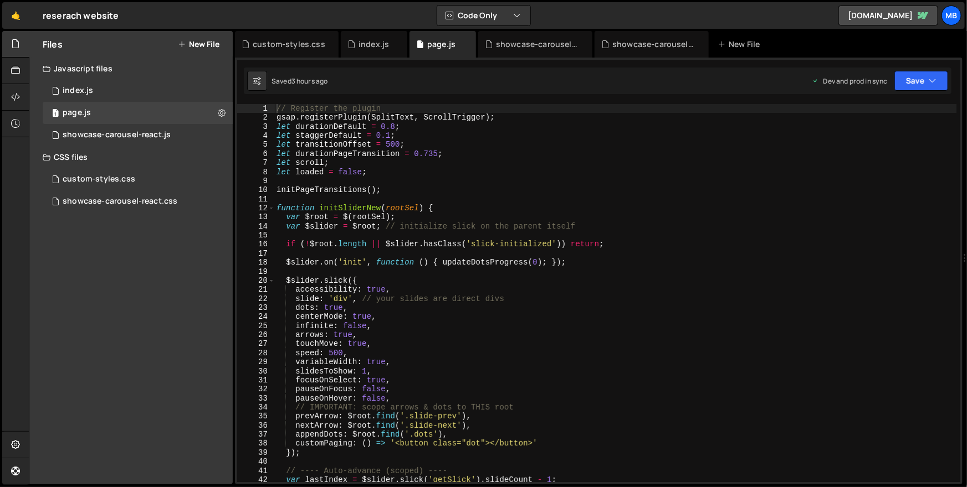
type textarea "function initSliderNew(rootSel) {"
click at [463, 208] on div "// Register the plugin gsap . registerPlugin ( SplitText , ScrollTrigger ) ; le…" at bounding box center [615, 302] width 682 height 397
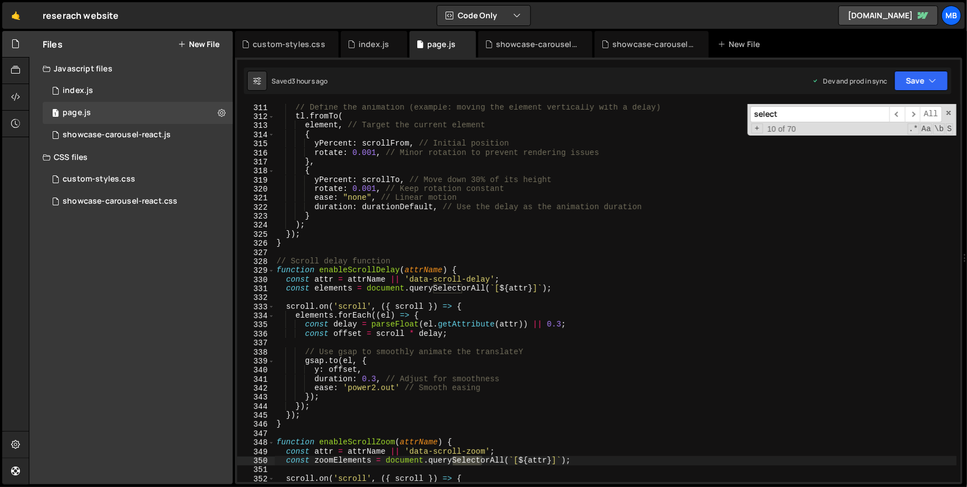
scroll to position [3191, 0]
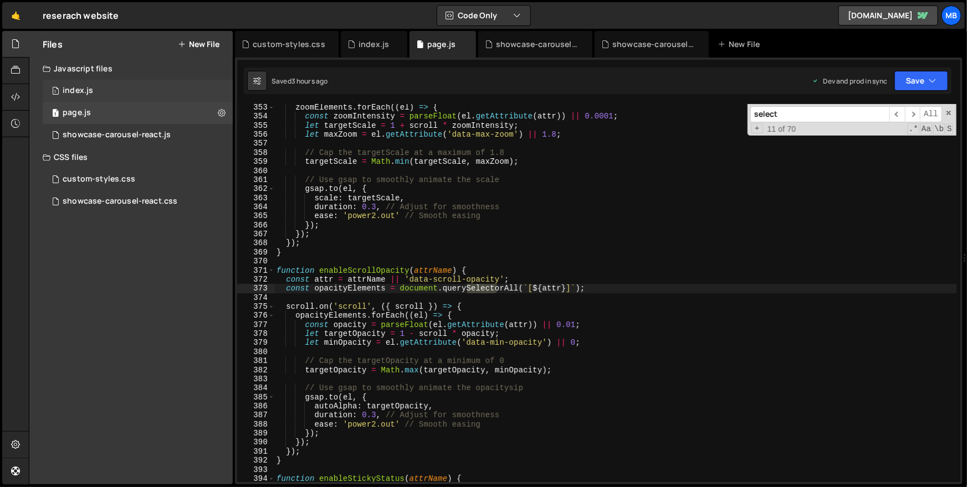
type input "select"
click at [148, 86] on div "1 index.js 0" at bounding box center [138, 91] width 190 height 22
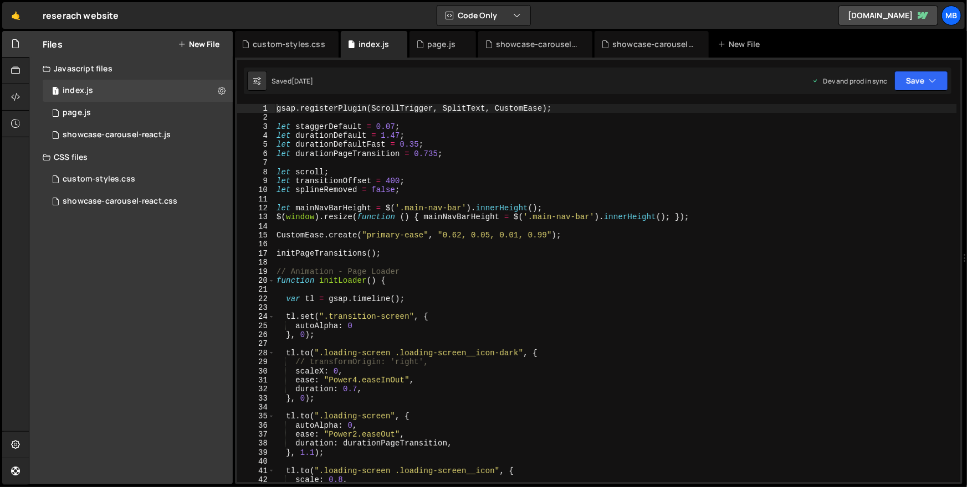
click at [374, 166] on div "gsap . registerPlugin ( ScrollTrigger , SplitText , CustomEase ) ; let staggerD…" at bounding box center [615, 302] width 682 height 397
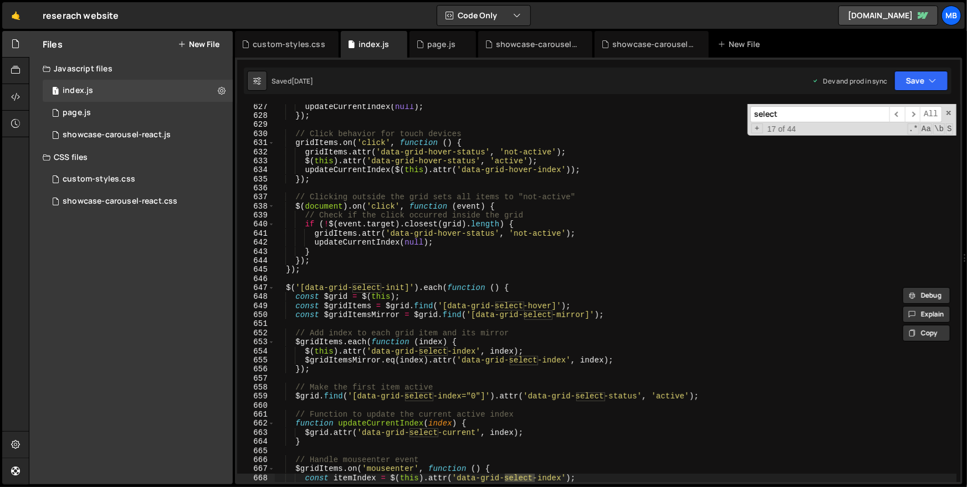
scroll to position [5685, 0]
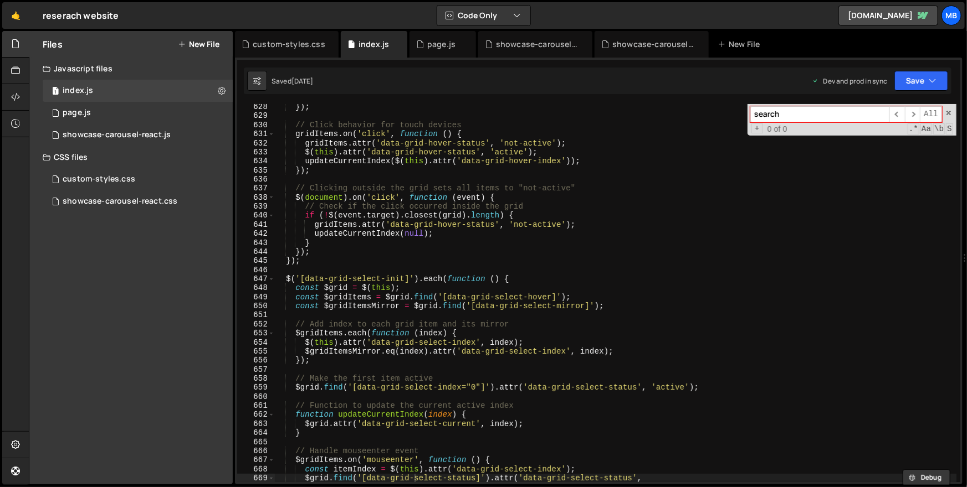
type input "search"
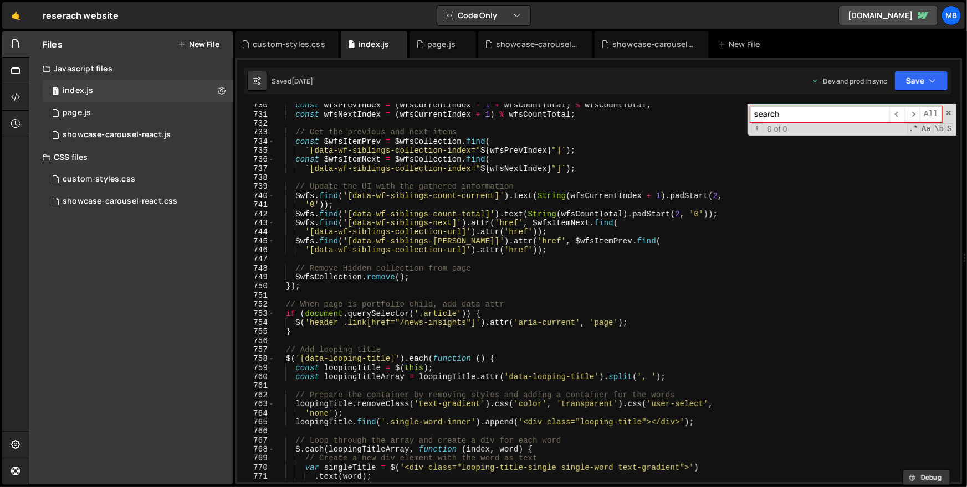
scroll to position [6557, 0]
